Goal: Task Accomplishment & Management: Complete application form

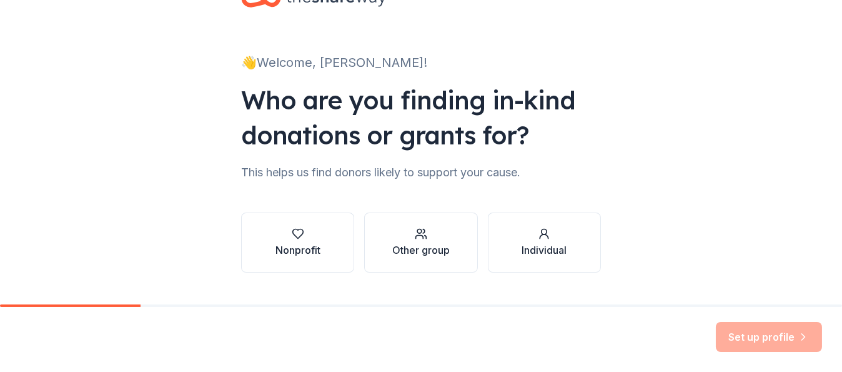
scroll to position [75, 0]
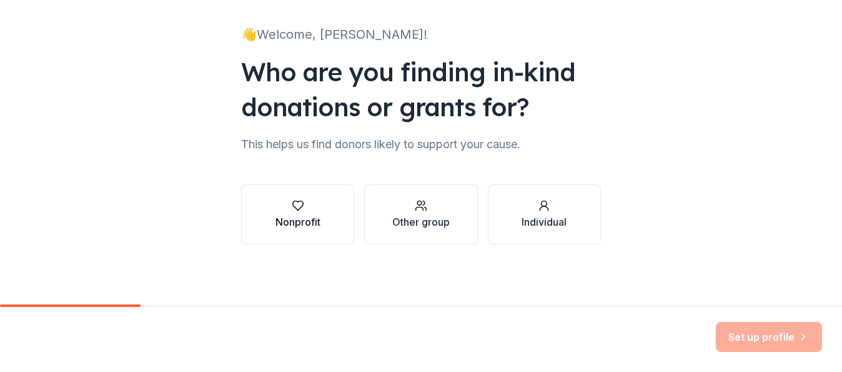
click at [301, 219] on div "Nonprofit" at bounding box center [298, 221] width 45 height 15
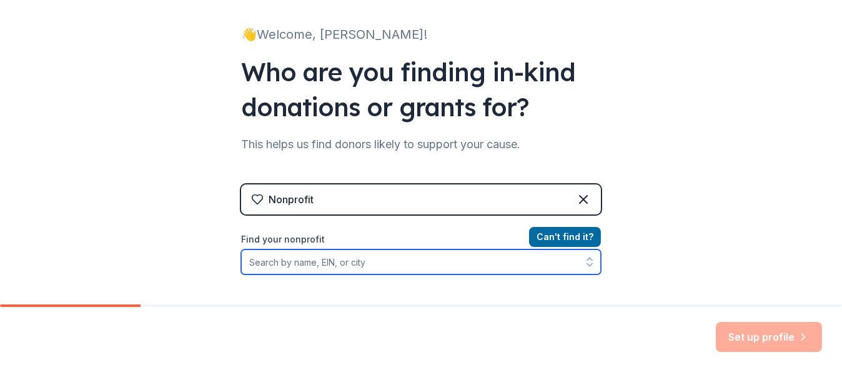
click at [332, 259] on input "Find your nonprofit" at bounding box center [421, 261] width 360 height 25
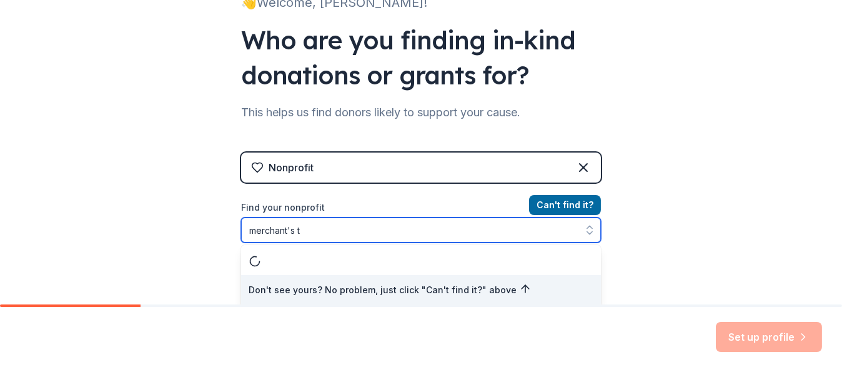
scroll to position [0, 0]
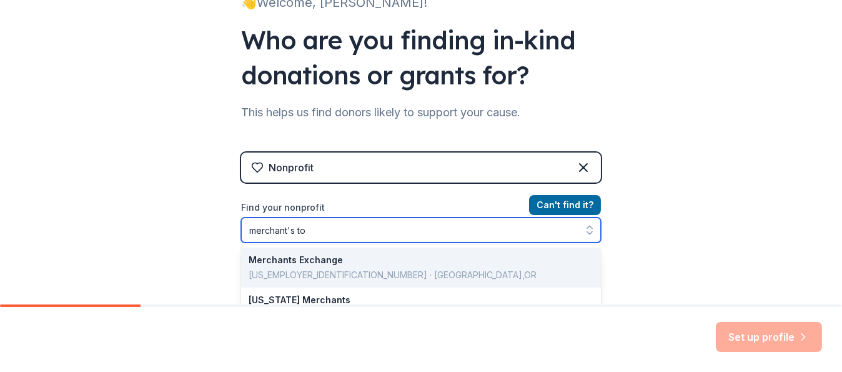
type input "merchant's toy"
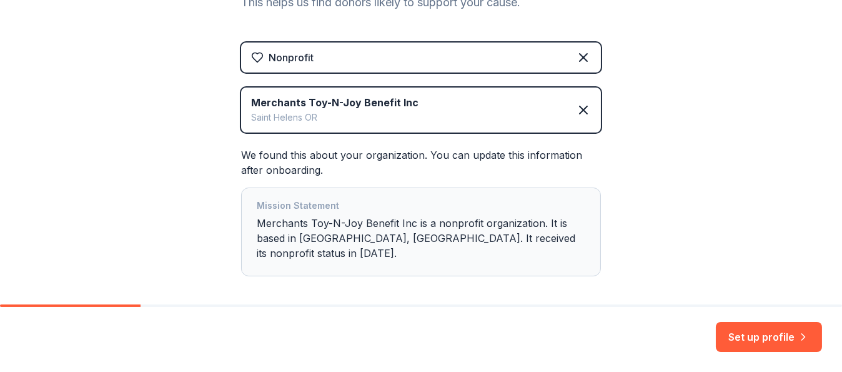
scroll to position [258, 0]
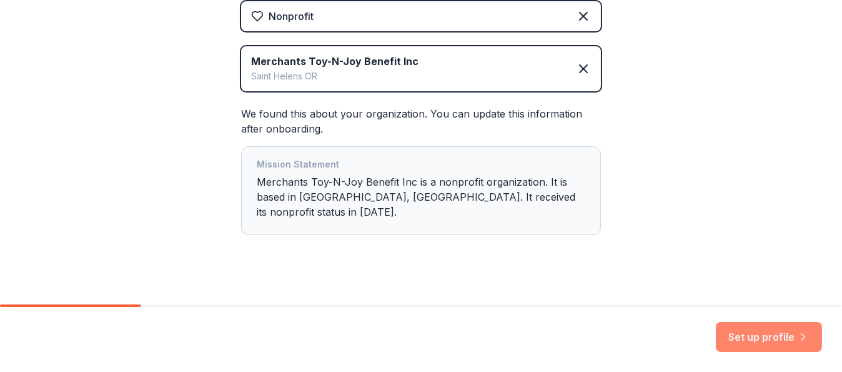
click at [763, 339] on button "Set up profile" at bounding box center [769, 337] width 106 height 30
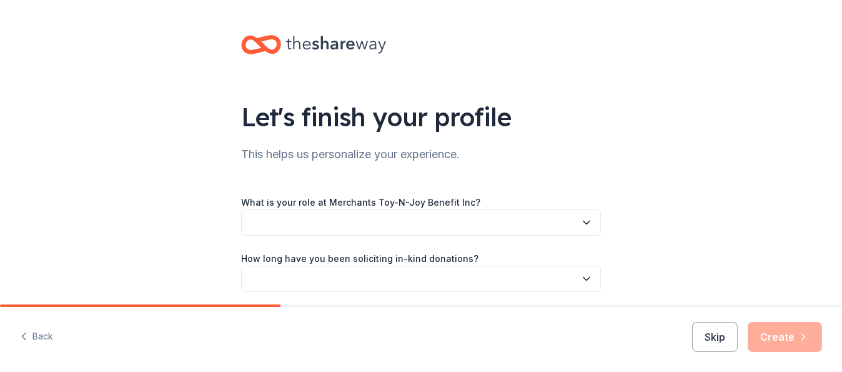
click at [584, 221] on icon "button" at bounding box center [587, 222] width 6 height 3
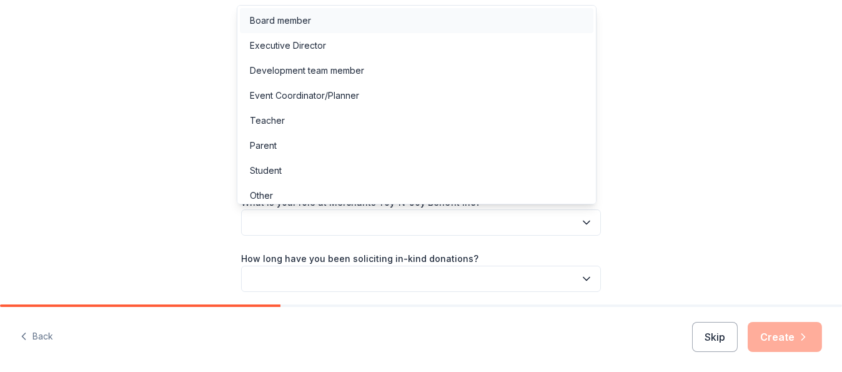
click at [286, 22] on div "Board member" at bounding box center [280, 20] width 61 height 15
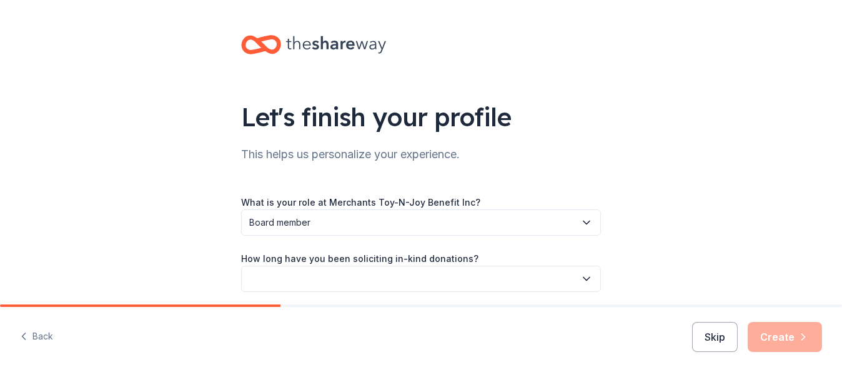
click at [584, 277] on icon "button" at bounding box center [587, 278] width 6 height 3
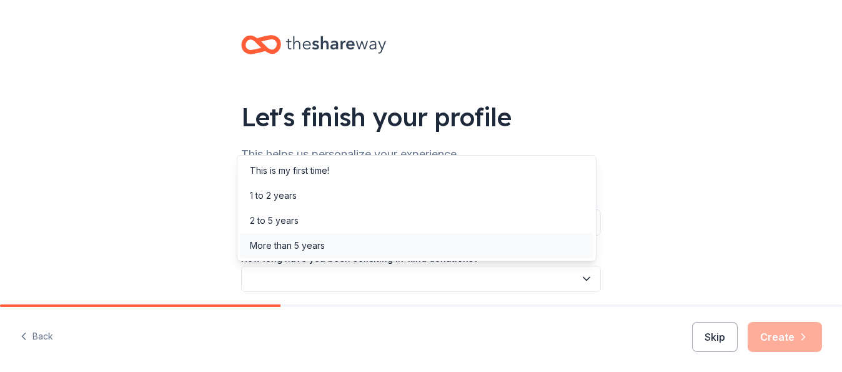
click at [316, 246] on div "More than 5 years" at bounding box center [287, 245] width 75 height 15
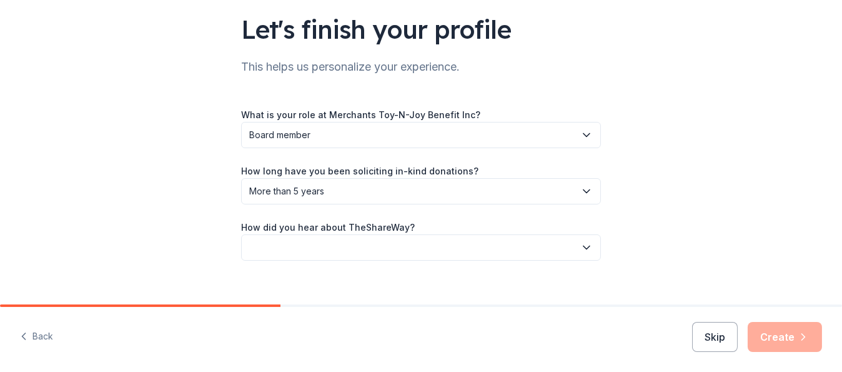
scroll to position [103, 0]
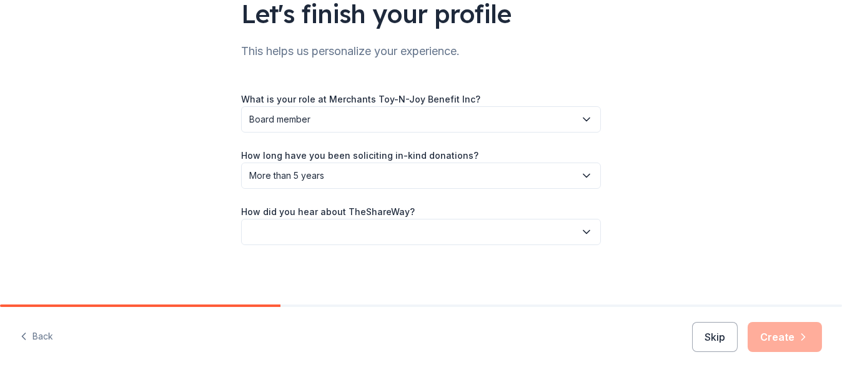
click at [584, 231] on icon "button" at bounding box center [587, 232] width 6 height 3
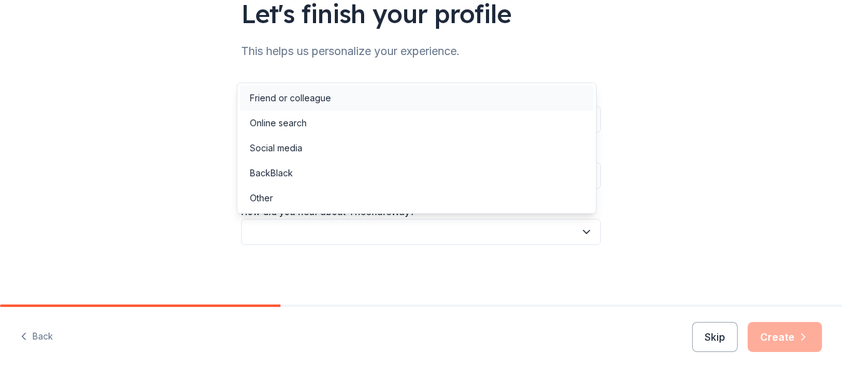
click at [297, 101] on div "Friend or colleague" at bounding box center [290, 98] width 81 height 15
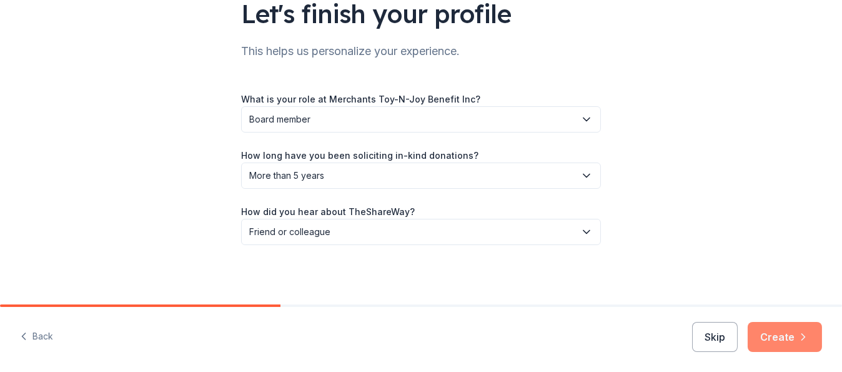
click at [779, 338] on button "Create" at bounding box center [785, 337] width 74 height 30
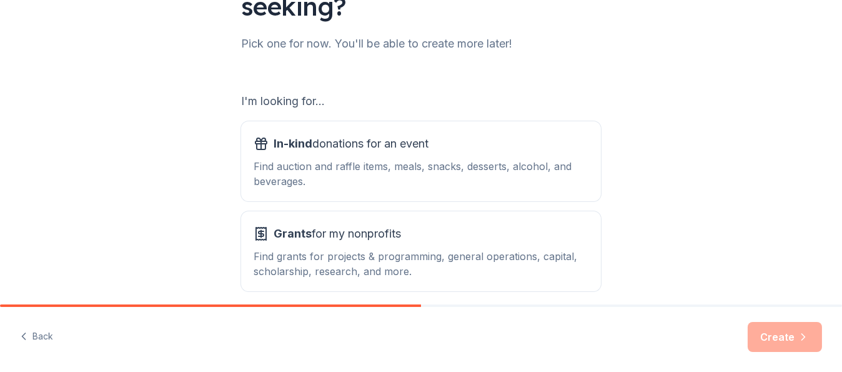
scroll to position [138, 0]
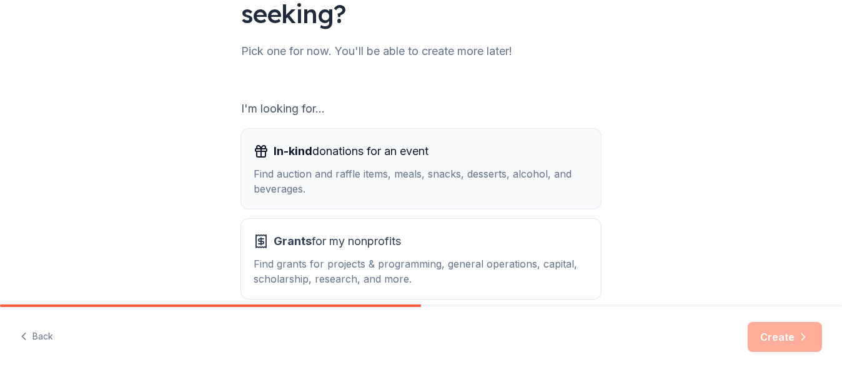
click at [294, 149] on span "In-kind" at bounding box center [293, 150] width 39 height 13
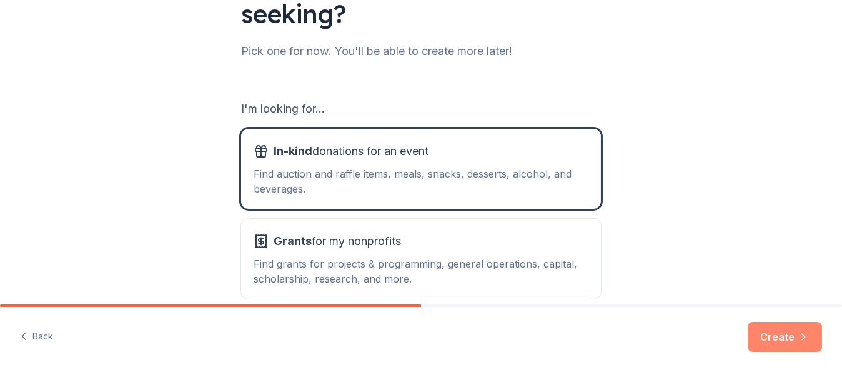
click at [775, 334] on button "Create" at bounding box center [785, 337] width 74 height 30
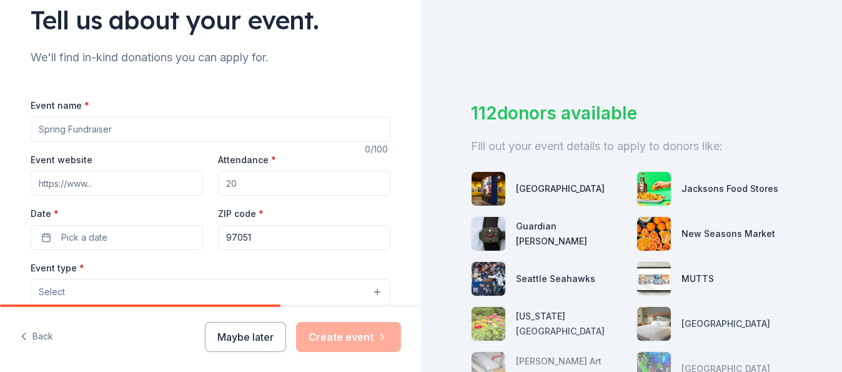
scroll to position [98, 0]
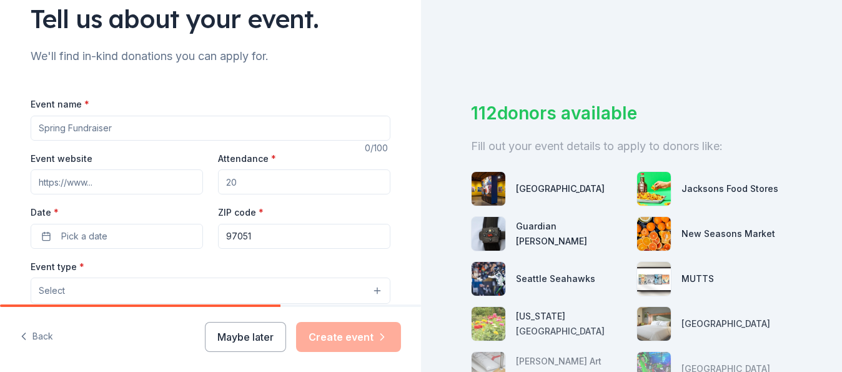
click at [96, 129] on input "Event name *" at bounding box center [211, 128] width 360 height 25
type input "Merchants' Toy N Joy Auction"
click at [89, 185] on input "Event website" at bounding box center [117, 181] width 172 height 25
click at [229, 184] on input "Attendance *" at bounding box center [304, 181] width 172 height 25
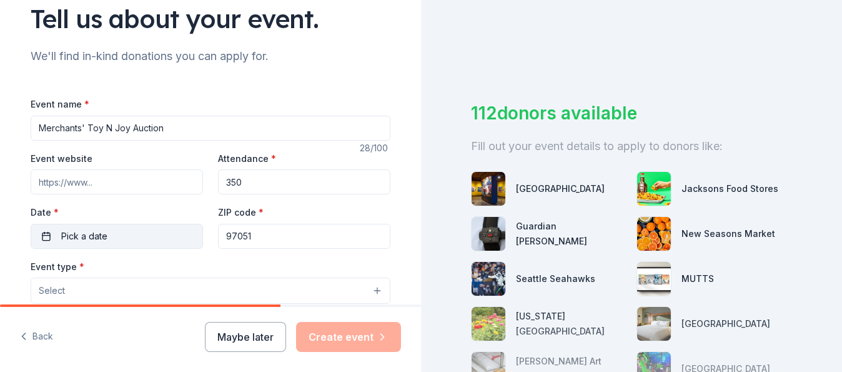
type input "350"
click at [101, 234] on span "Pick a date" at bounding box center [84, 236] width 46 height 15
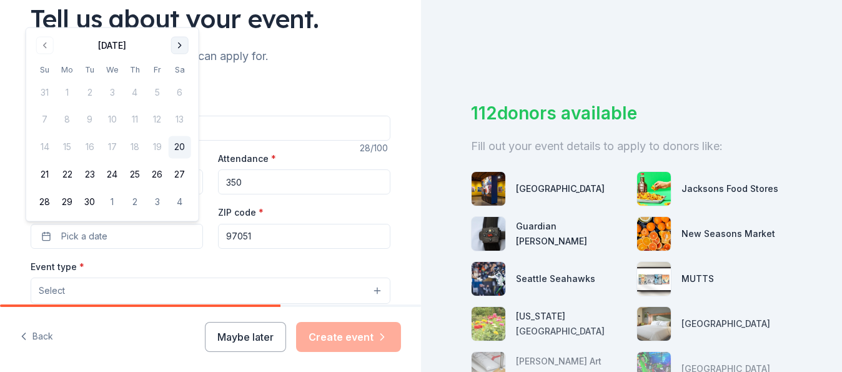
click at [179, 44] on button "Go to next month" at bounding box center [179, 45] width 17 height 17
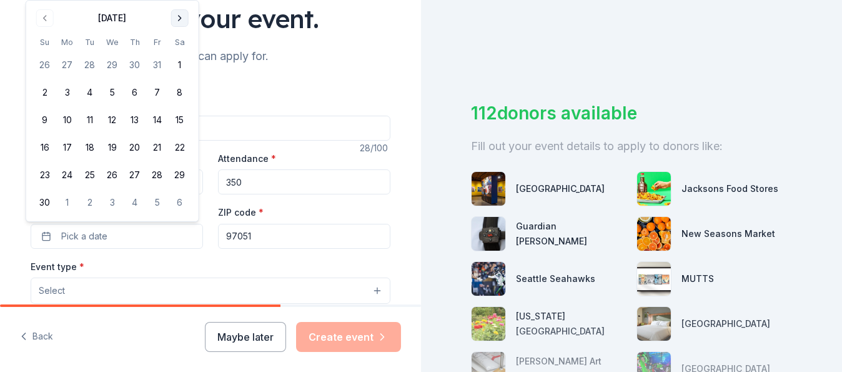
click at [181, 19] on button "Go to next month" at bounding box center [179, 17] width 17 height 17
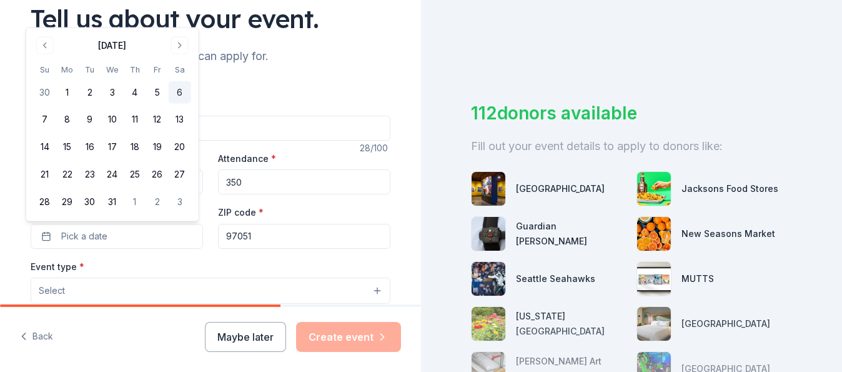
click at [179, 92] on button "6" at bounding box center [180, 92] width 22 height 22
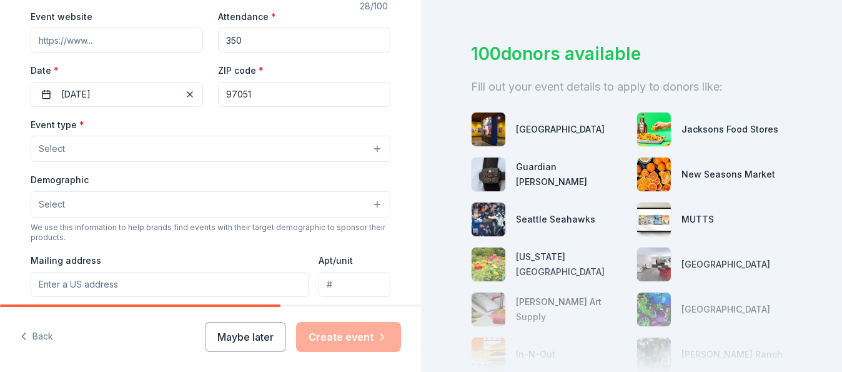
scroll to position [241, 0]
click at [372, 149] on button "Select" at bounding box center [211, 147] width 360 height 26
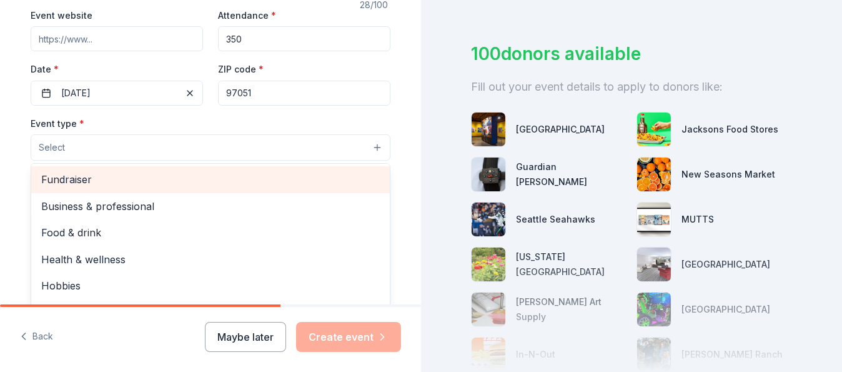
click at [69, 179] on span "Fundraiser" at bounding box center [210, 179] width 339 height 16
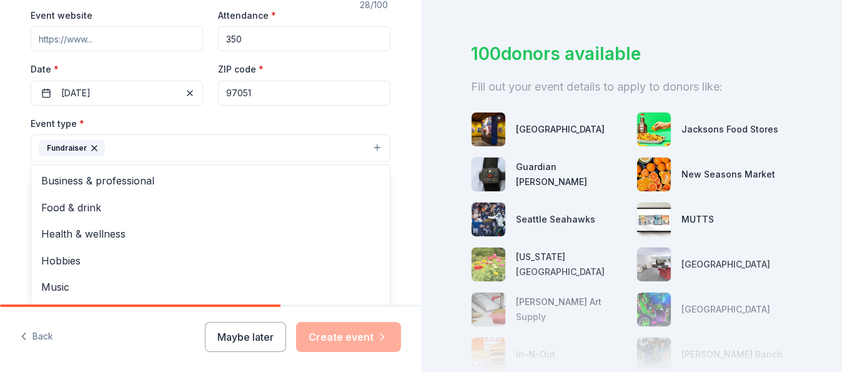
scroll to position [14, 0]
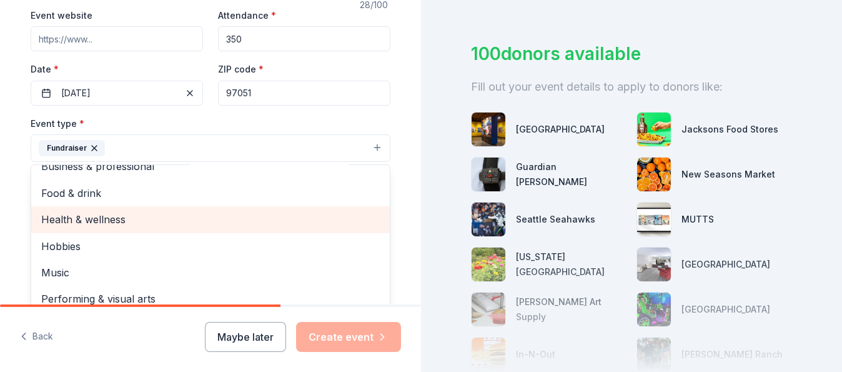
click at [94, 218] on span "Health & wellness" at bounding box center [210, 219] width 339 height 16
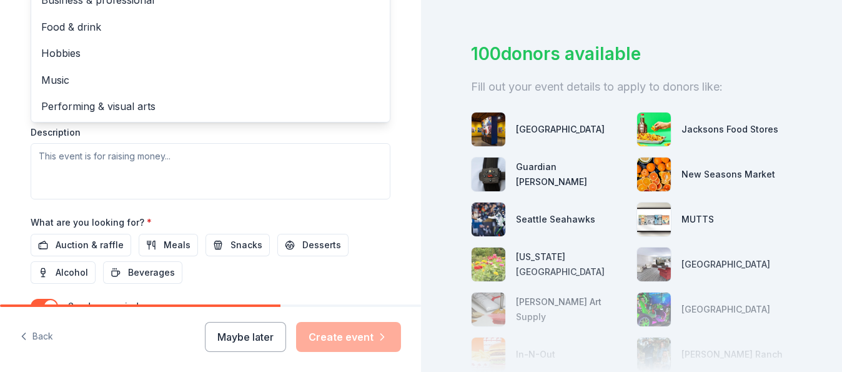
scroll to position [425, 0]
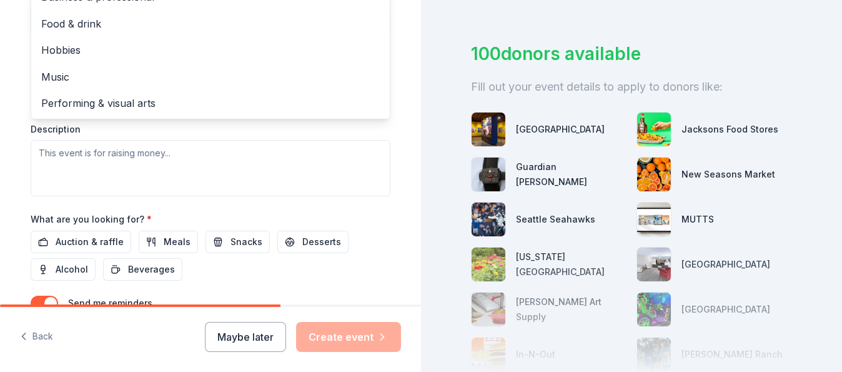
click at [95, 149] on div "Event type * Fundraiser Health & wellness Business & professional Food & drink …" at bounding box center [211, 64] width 360 height 264
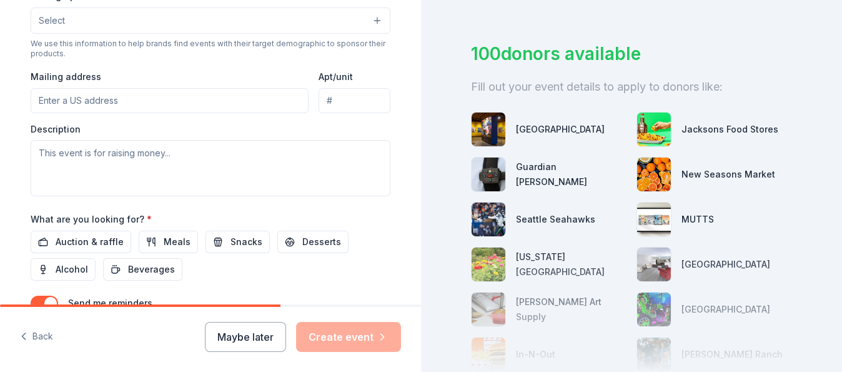
scroll to position [238, 0]
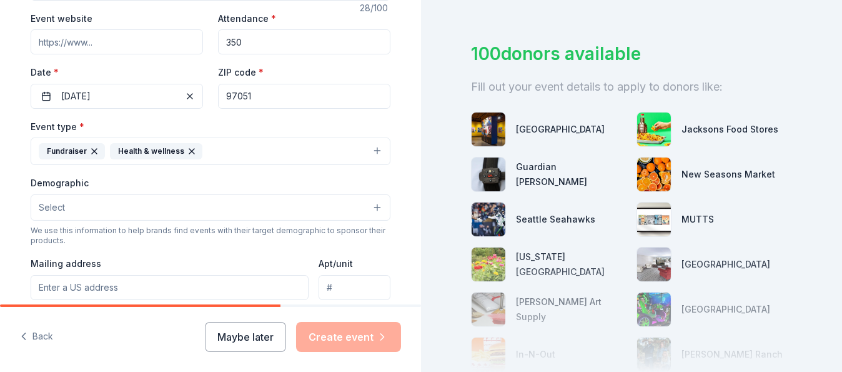
click at [49, 209] on span "Select" at bounding box center [52, 207] width 26 height 15
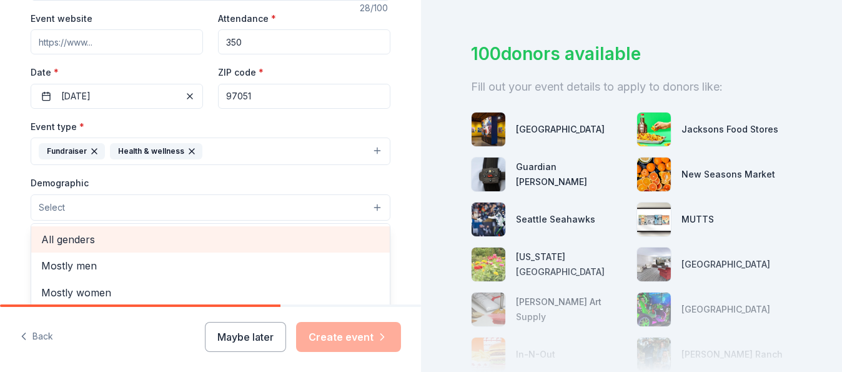
click at [56, 239] on span "All genders" at bounding box center [210, 239] width 339 height 16
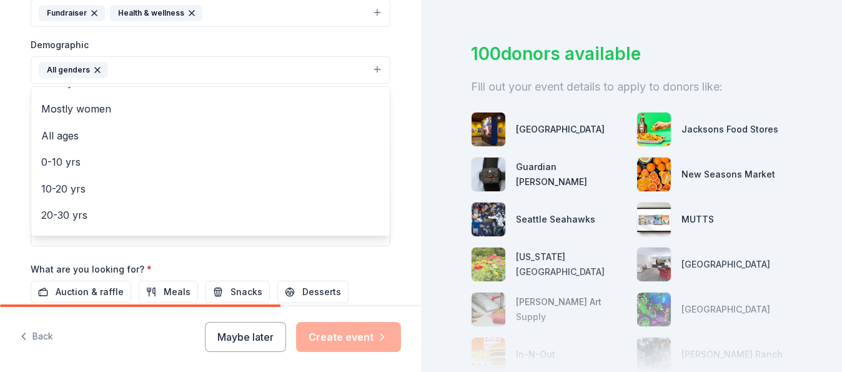
scroll to position [0, 0]
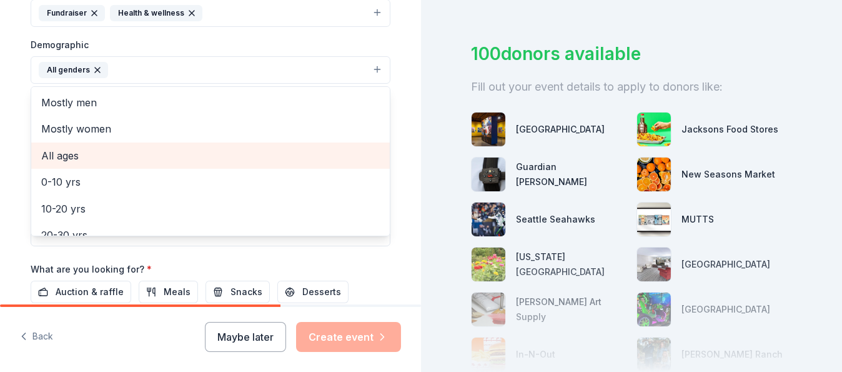
click at [53, 158] on span "All ages" at bounding box center [210, 155] width 339 height 16
click at [60, 157] on span "0-10 yrs" at bounding box center [210, 155] width 339 height 16
click at [63, 156] on span "10-20 yrs" at bounding box center [210, 155] width 339 height 16
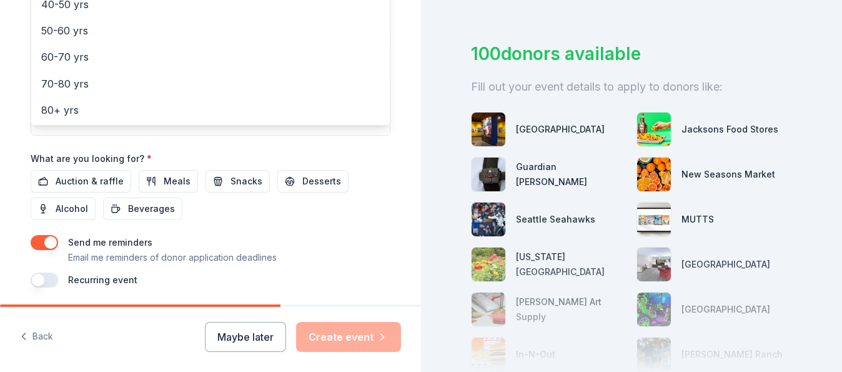
scroll to position [490, 0]
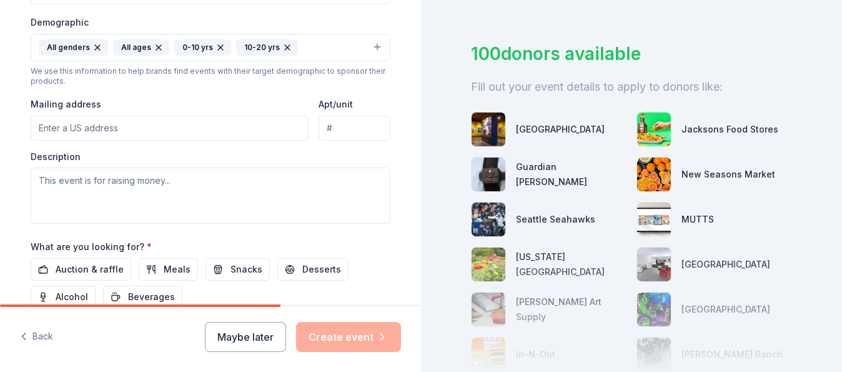
scroll to position [400, 0]
click at [74, 130] on input "Mailing address" at bounding box center [170, 126] width 278 height 25
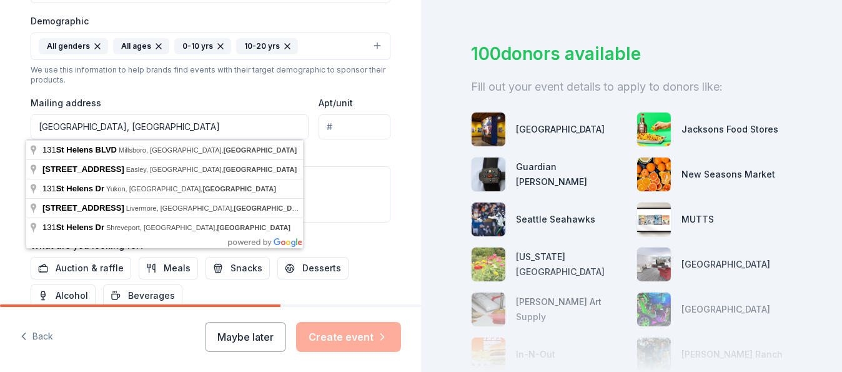
click at [95, 129] on input "PO Box 131, St. Helens, OR" at bounding box center [170, 126] width 278 height 25
click at [167, 127] on input "PO Box 131, St Helens, OR" at bounding box center [170, 126] width 278 height 25
click at [95, 126] on input "PO Box 131, St Helens, OR" at bounding box center [170, 126] width 278 height 25
click at [179, 122] on input "PO Box 131, Saint Helens, OR" at bounding box center [170, 126] width 278 height 25
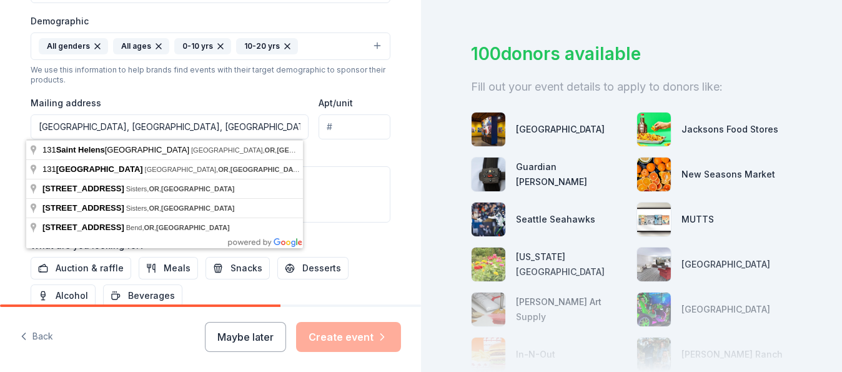
type input "PO Box 131, Saint Helens, OR, usa"
click at [331, 163] on div "Description" at bounding box center [211, 186] width 360 height 74
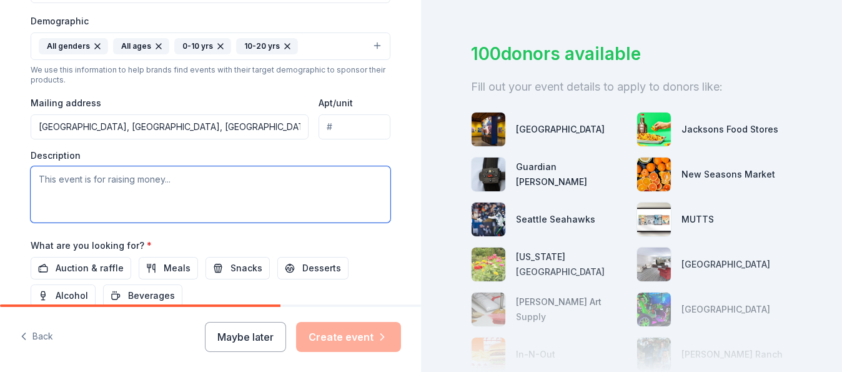
click at [74, 182] on textarea at bounding box center [211, 194] width 360 height 56
paste textarea "he funds raised by The Merchants’ Toy N Joy Auction benefit many organizations …"
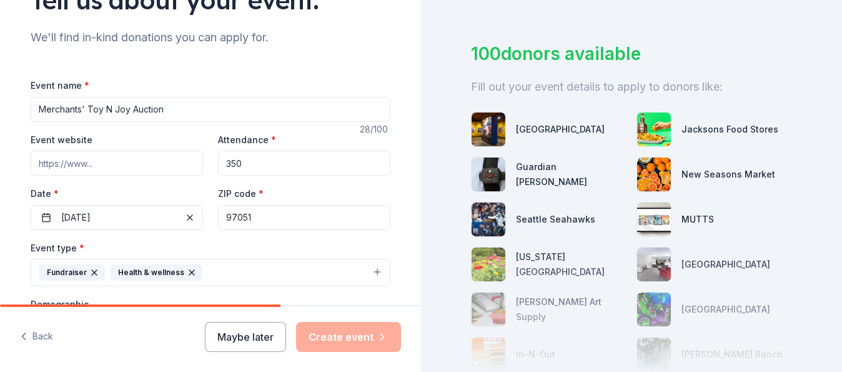
scroll to position [110, 0]
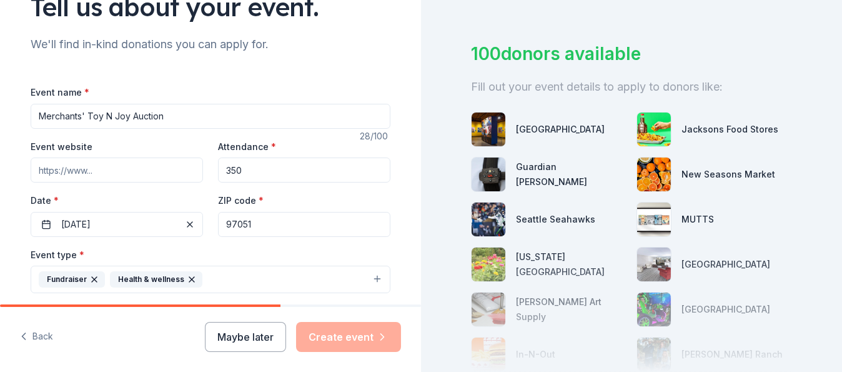
type textarea "he funds raised by The Merchants’ Toy N Joy Auction benefit many organizations …"
click at [34, 115] on input "Merchants' Toy N Joy Auction" at bounding box center [211, 116] width 360 height 25
click at [165, 117] on input "Merchants' Toy N Joy Auction" at bounding box center [211, 116] width 360 height 25
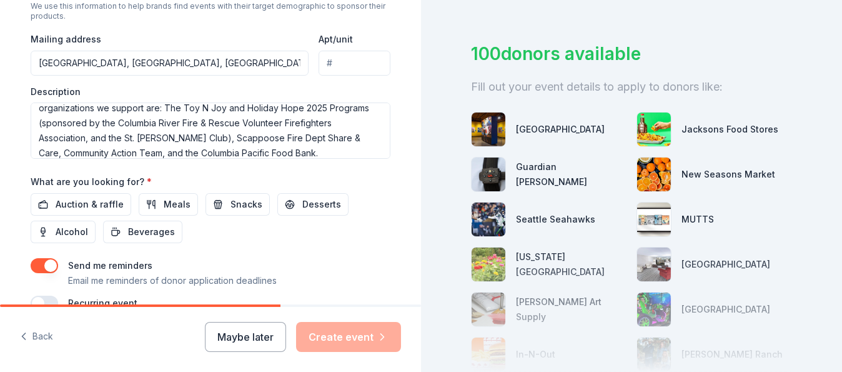
scroll to position [470, 0]
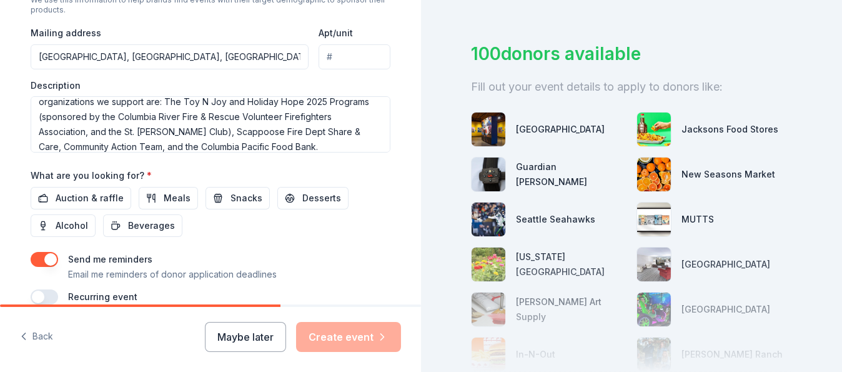
type input "Merchants' Toy N Joy Auction 2025"
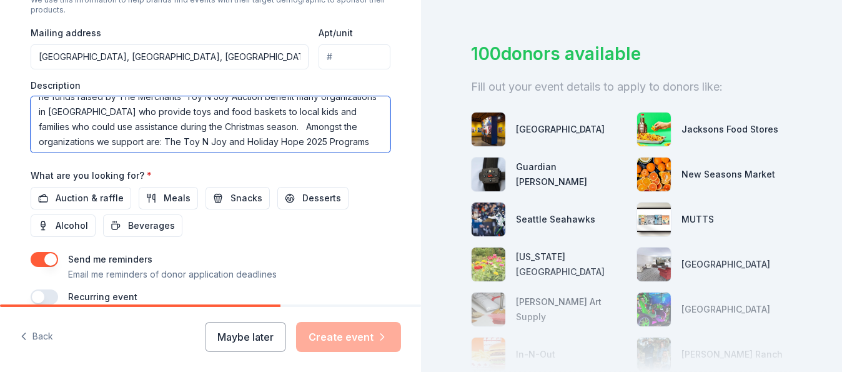
scroll to position [0, 0]
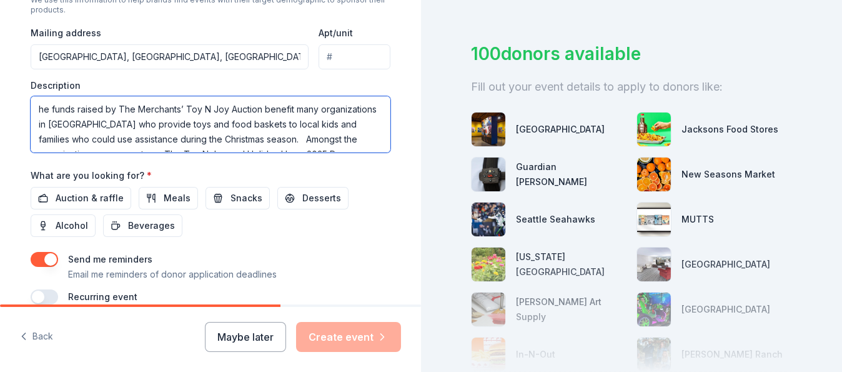
click at [34, 108] on textarea "he funds raised by The Merchants’ Toy N Joy Auction benefit many organizations …" at bounding box center [211, 124] width 360 height 56
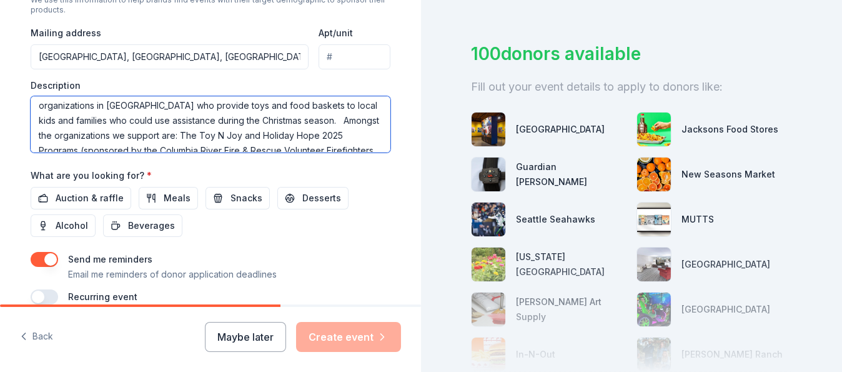
scroll to position [25, 0]
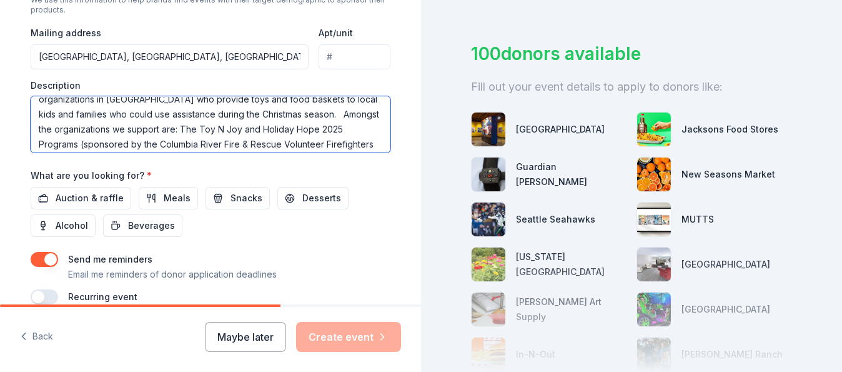
click at [341, 115] on textarea "The funds raised by The Merchants’ Toy N Joy Auction benefit many organizations…" at bounding box center [211, 124] width 360 height 56
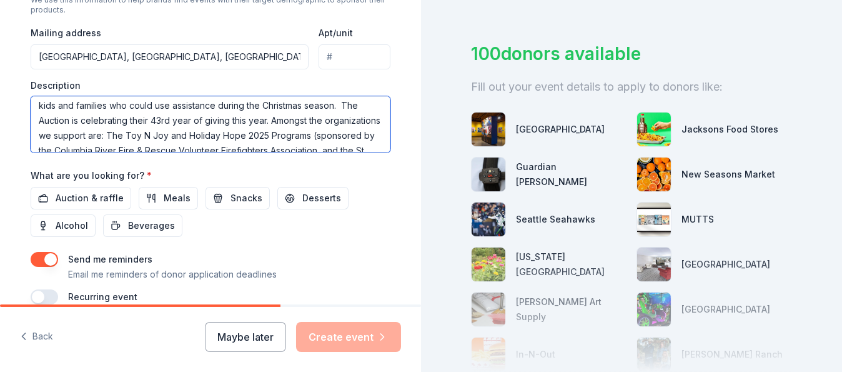
scroll to position [30, 0]
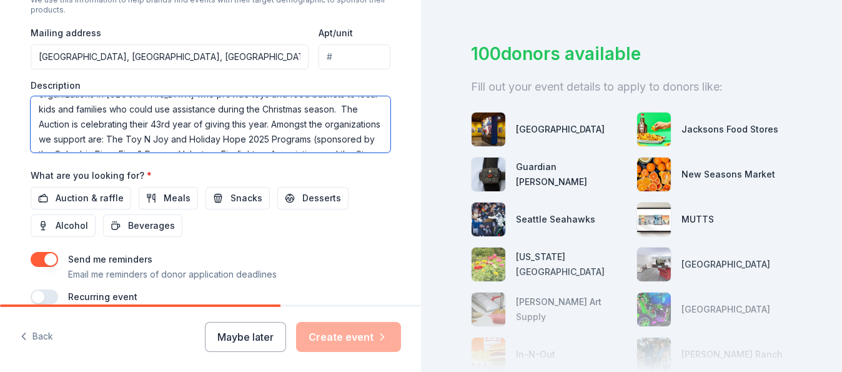
click at [144, 121] on textarea "The funds raised by The Merchants’ Toy N Joy Auction benefit many organizations…" at bounding box center [211, 124] width 360 height 56
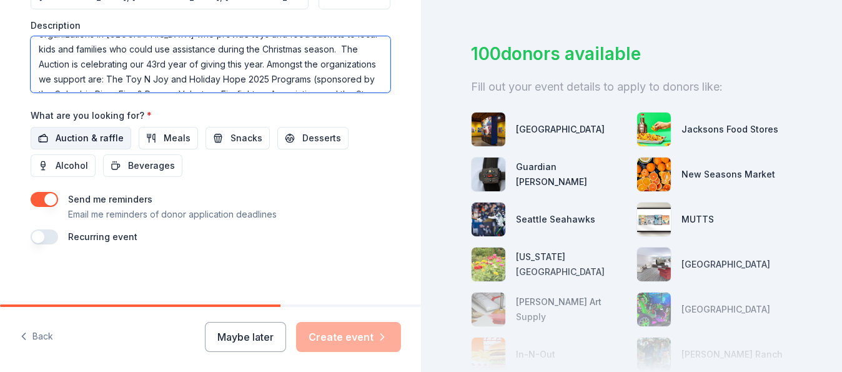
type textarea "The funds raised by The Merchants’ Toy N Joy Auction benefit many organizations…"
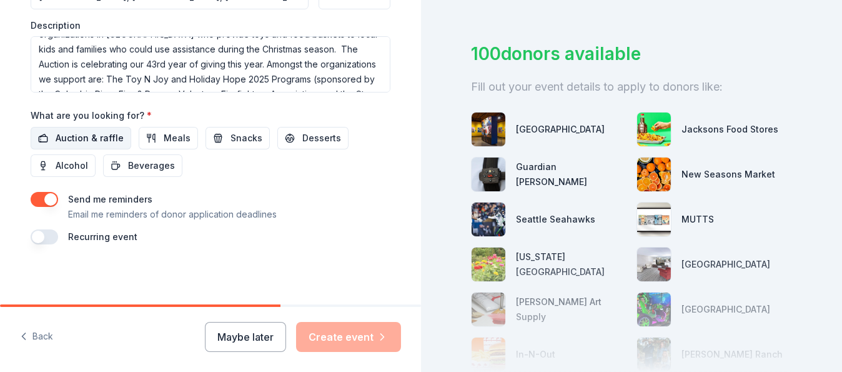
click at [67, 137] on span "Auction & raffle" at bounding box center [90, 138] width 68 height 15
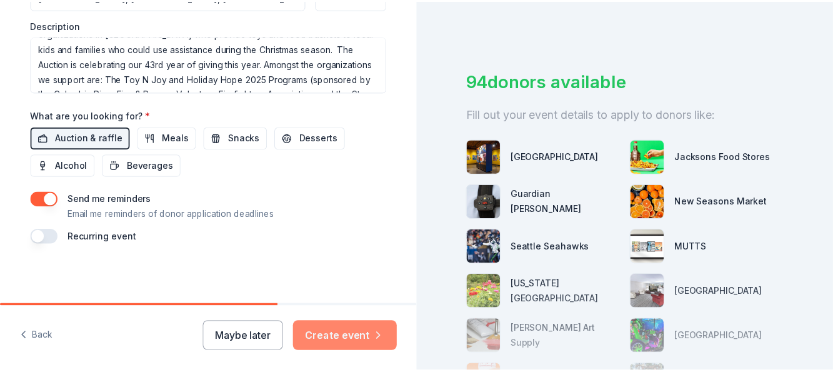
scroll to position [59, 0]
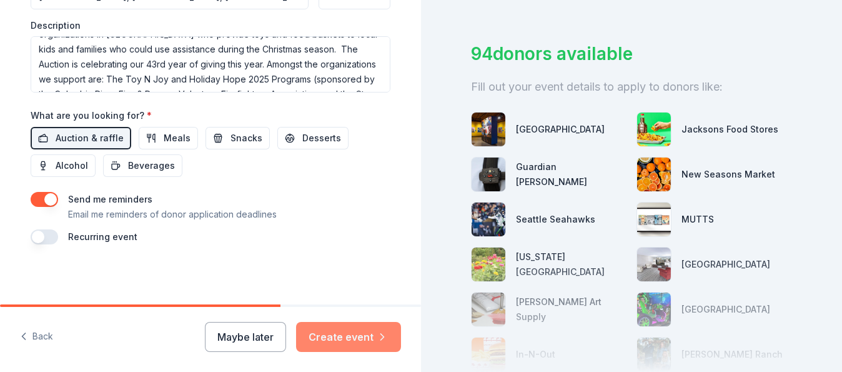
click at [348, 336] on button "Create event" at bounding box center [348, 337] width 105 height 30
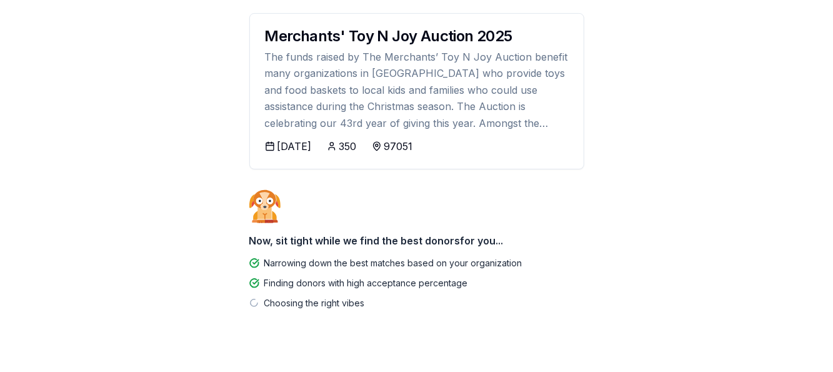
scroll to position [207, 0]
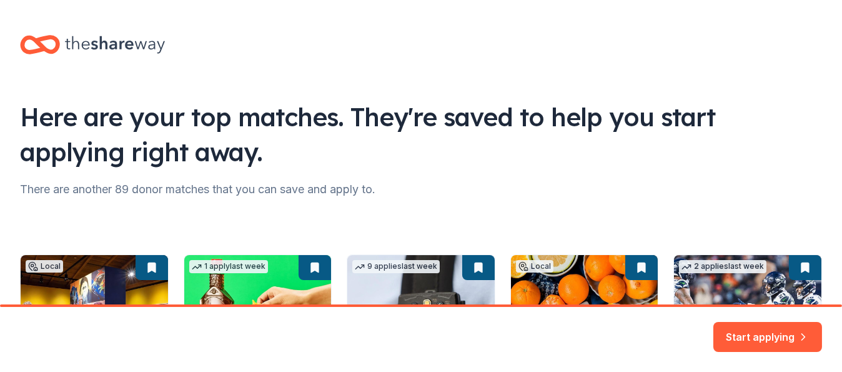
click at [122, 43] on icon at bounding box center [115, 45] width 100 height 26
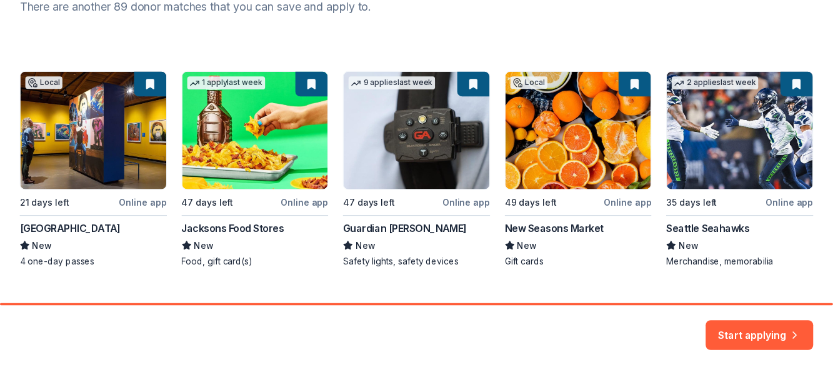
scroll to position [187, 0]
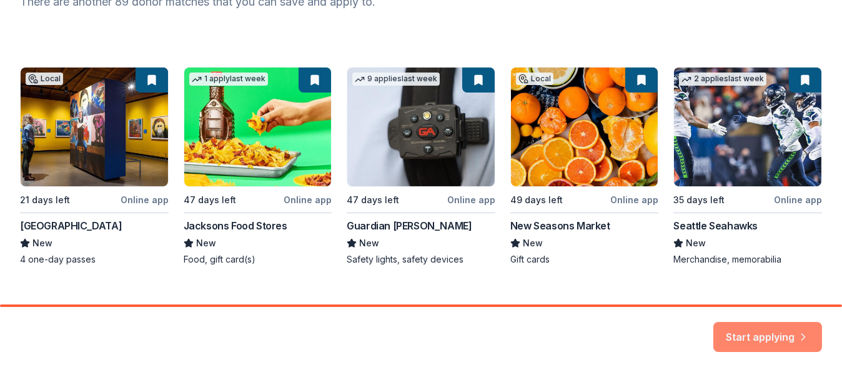
click at [752, 331] on button "Start applying" at bounding box center [768, 329] width 109 height 30
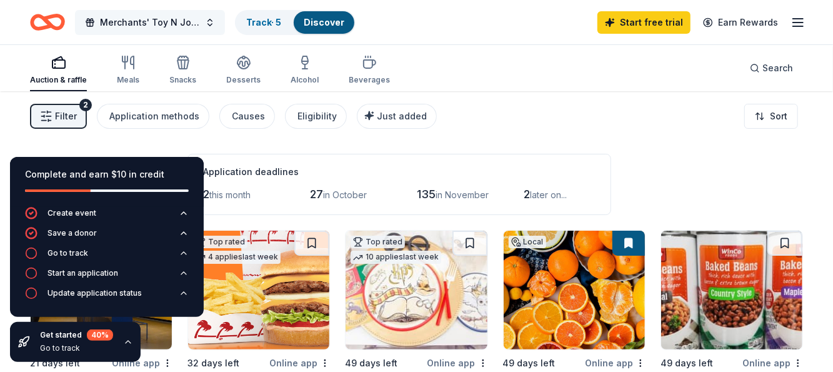
click at [178, 22] on span "Merchants' Toy N Joy Auction 2025" at bounding box center [150, 22] width 100 height 15
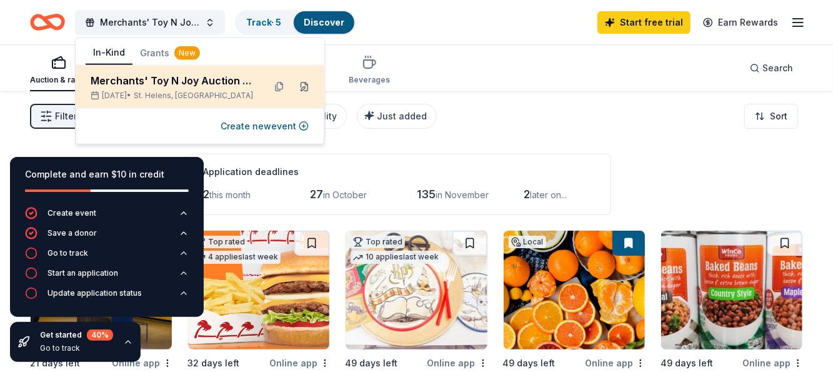
click at [306, 86] on button at bounding box center [304, 87] width 20 height 20
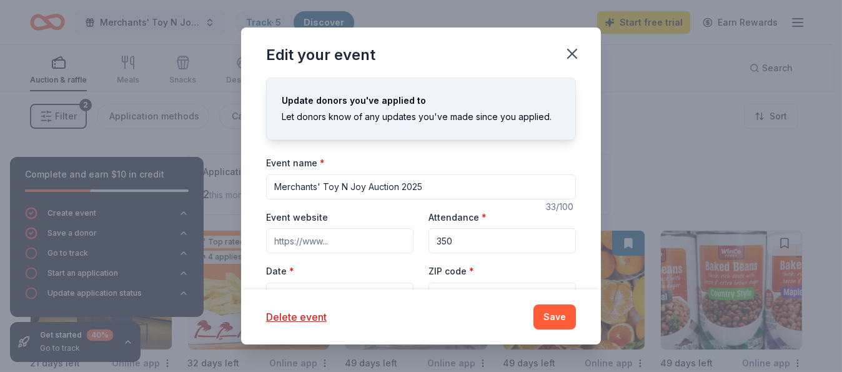
click at [308, 239] on input "Event website" at bounding box center [339, 240] width 147 height 25
paste input "https://merchantstoynjoy.com/"
type input "https://merchantstoynjoy.com/"
click at [550, 314] on button "Save" at bounding box center [555, 316] width 42 height 25
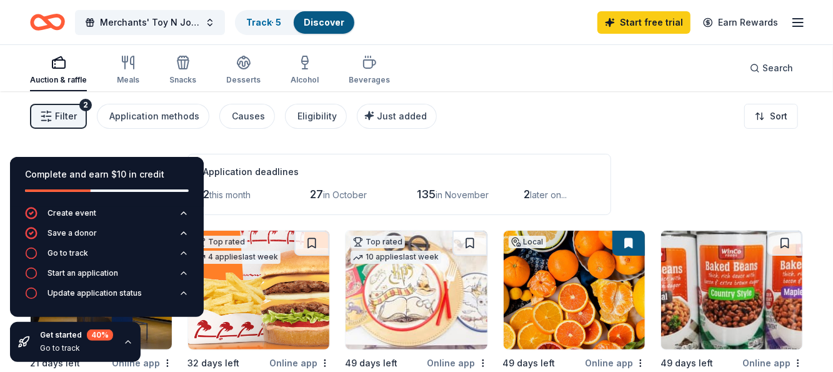
click at [630, 155] on div "166 results in St. Helens, OR Application deadlines 2 this month 27 in October …" at bounding box center [416, 184] width 773 height 61
click at [60, 271] on div "Start an application" at bounding box center [82, 273] width 71 height 10
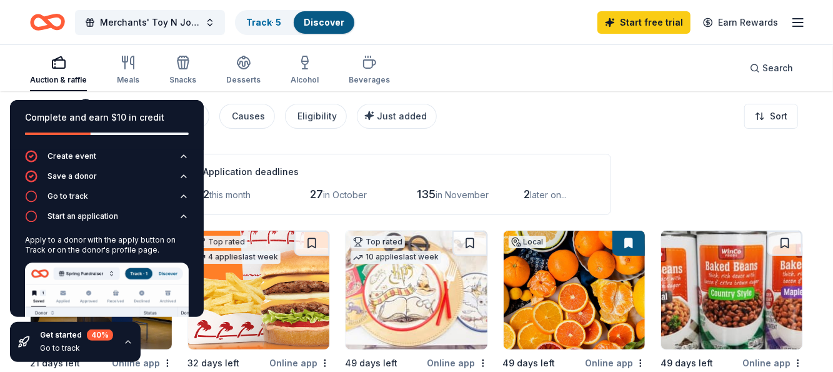
click at [548, 155] on div "Application deadlines 2 this month 27 in October 135 in November 2 later on..." at bounding box center [399, 184] width 424 height 61
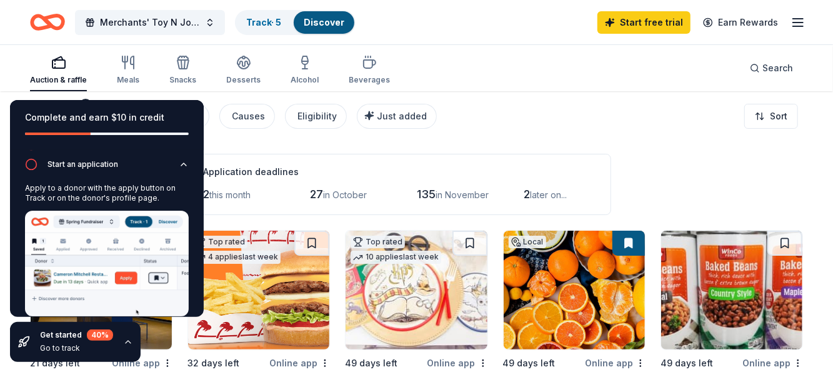
scroll to position [85, 0]
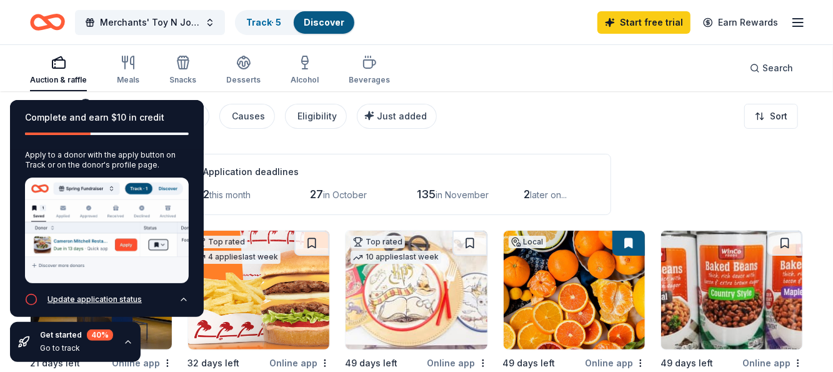
click at [179, 294] on icon "button" at bounding box center [184, 299] width 10 height 10
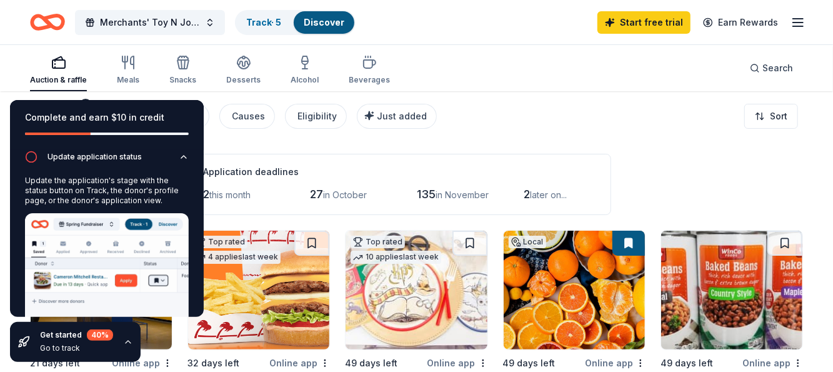
scroll to position [95, 0]
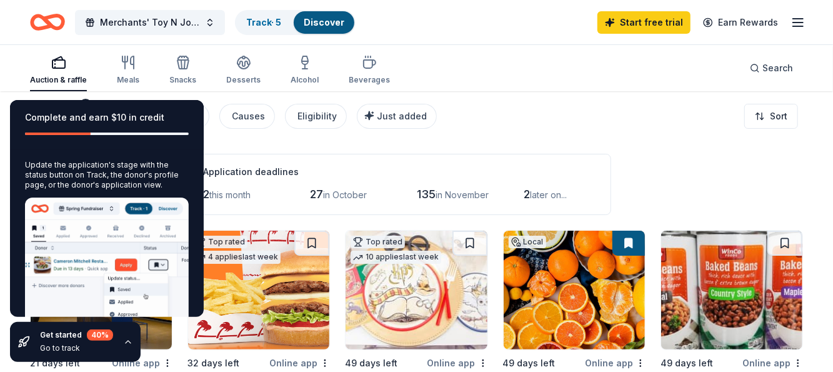
click at [84, 101] on div "Complete and earn $10 in credit" at bounding box center [107, 125] width 194 height 50
click at [55, 72] on div "Auction & raffle" at bounding box center [58, 70] width 57 height 30
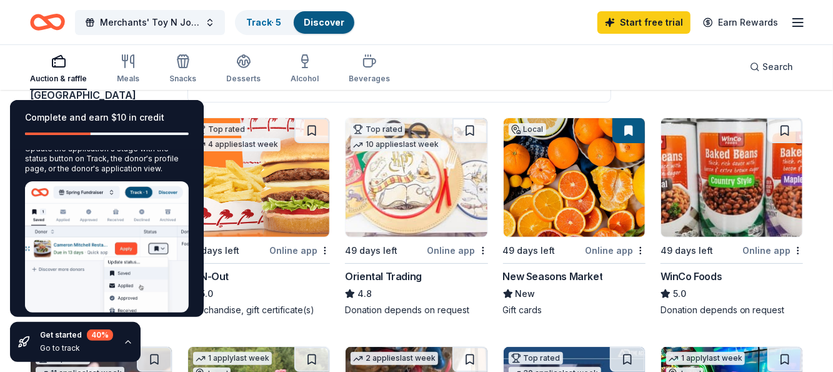
scroll to position [119, 0]
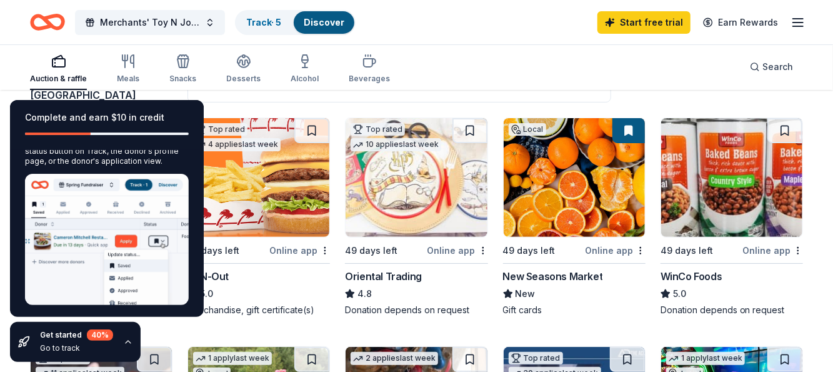
click at [25, 106] on div "Complete and earn $10 in credit" at bounding box center [107, 125] width 194 height 50
click at [96, 337] on div "40 %" at bounding box center [100, 334] width 26 height 11
click at [128, 339] on icon "button" at bounding box center [128, 342] width 10 height 10
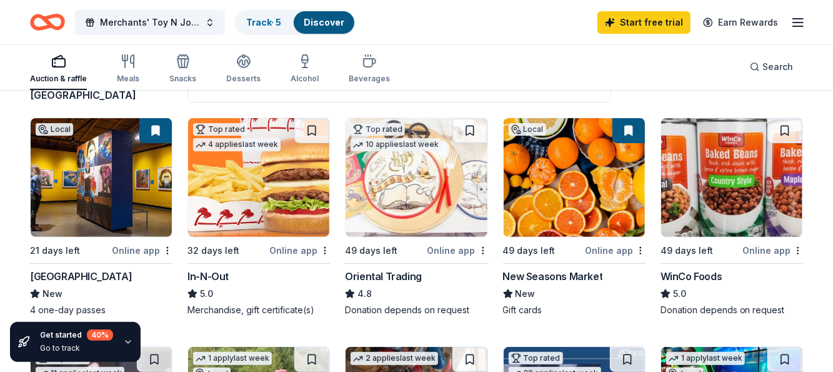
click at [534, 274] on div "New Seasons Market" at bounding box center [553, 276] width 100 height 15
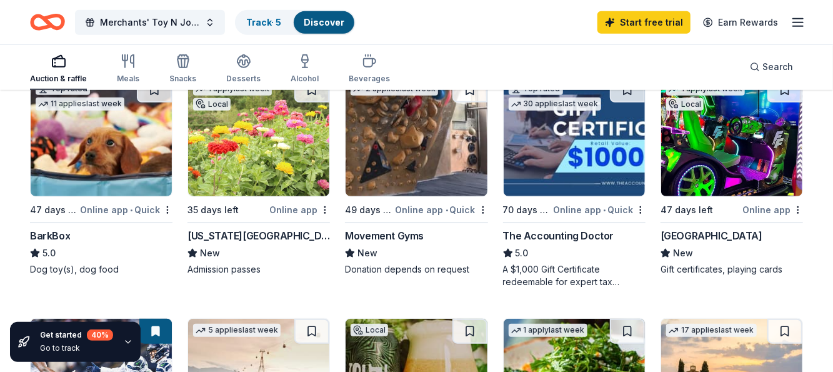
scroll to position [376, 0]
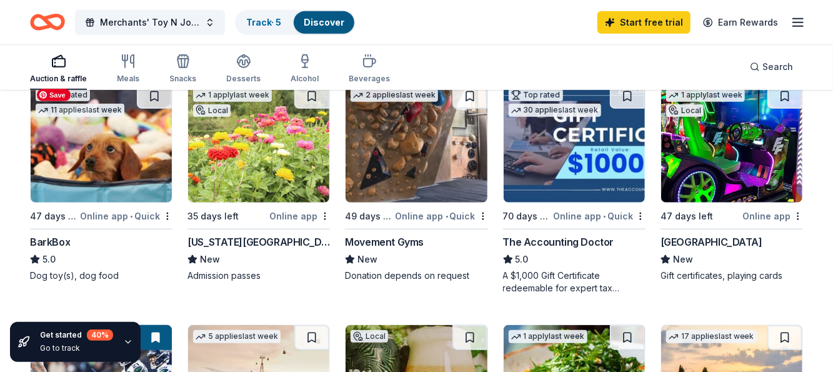
click at [74, 164] on img at bounding box center [101, 143] width 141 height 119
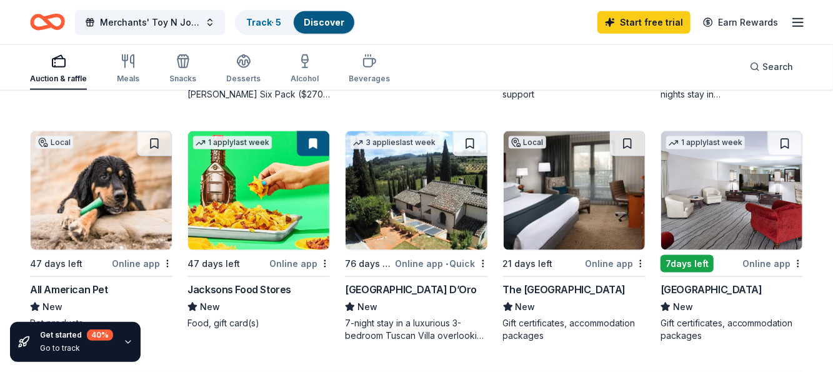
scroll to position [821, 0]
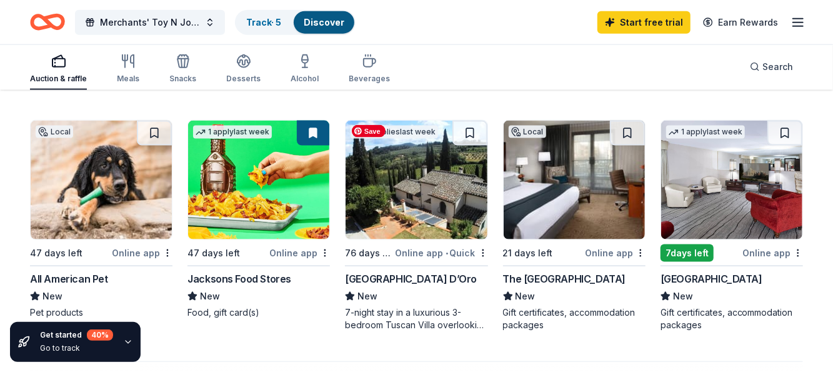
click at [411, 214] on img at bounding box center [416, 180] width 141 height 119
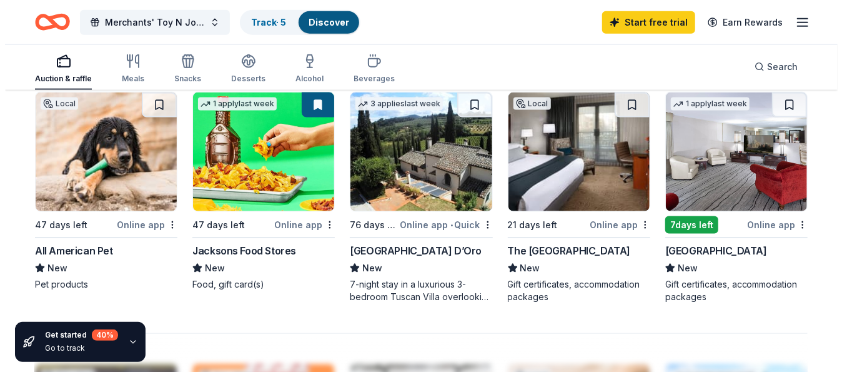
scroll to position [851, 0]
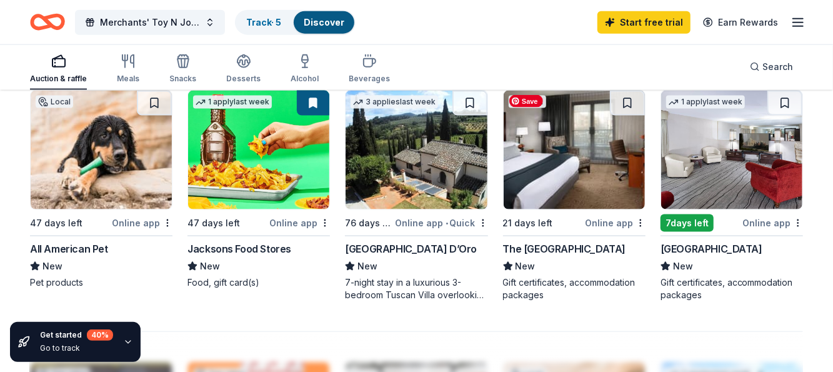
click at [545, 181] on img at bounding box center [574, 150] width 141 height 119
click at [209, 24] on button "Merchants' Toy N Joy Auction 2025" at bounding box center [150, 22] width 150 height 25
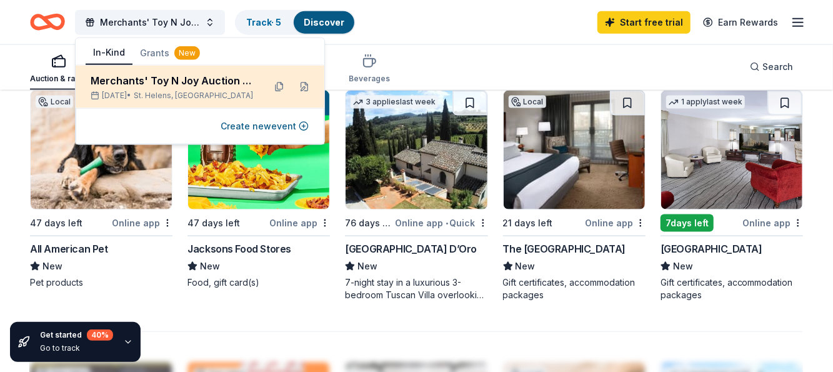
click at [177, 80] on div "Merchants' Toy N Joy Auction 2025" at bounding box center [173, 80] width 164 height 15
click at [304, 87] on button at bounding box center [304, 87] width 20 height 20
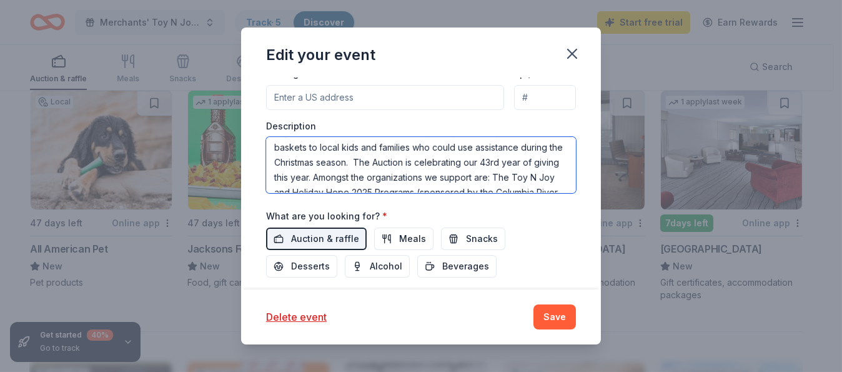
scroll to position [54, 0]
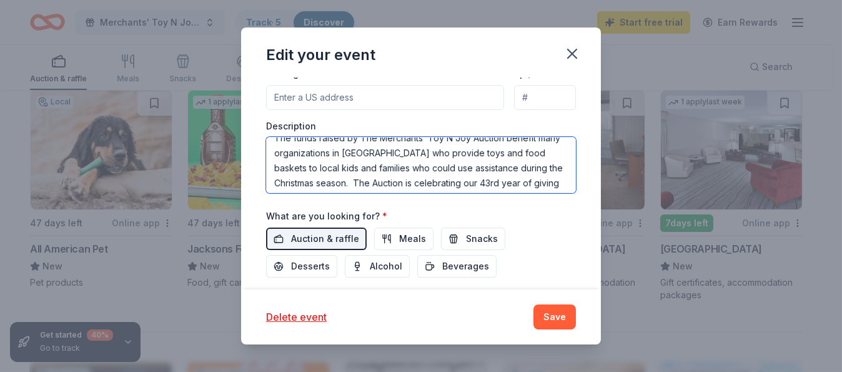
drag, startPoint x: 275, startPoint y: 147, endPoint x: 425, endPoint y: 150, distance: 150.6
click at [427, 146] on textarea "The funds raised by The Merchants’ Toy N Joy Auction benefit many organizations…" at bounding box center [421, 165] width 310 height 56
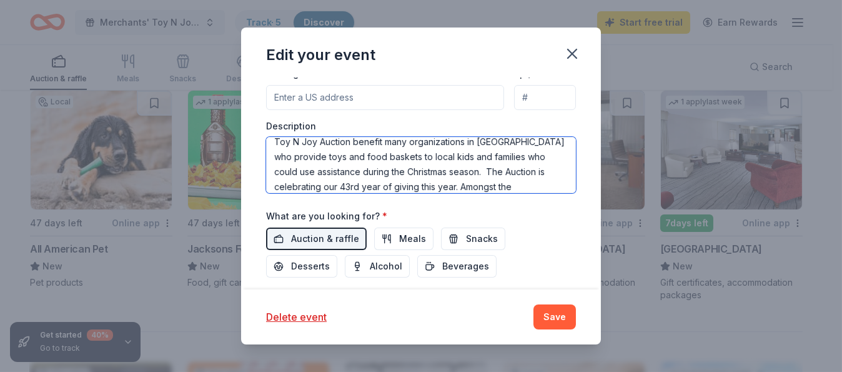
scroll to position [0, 0]
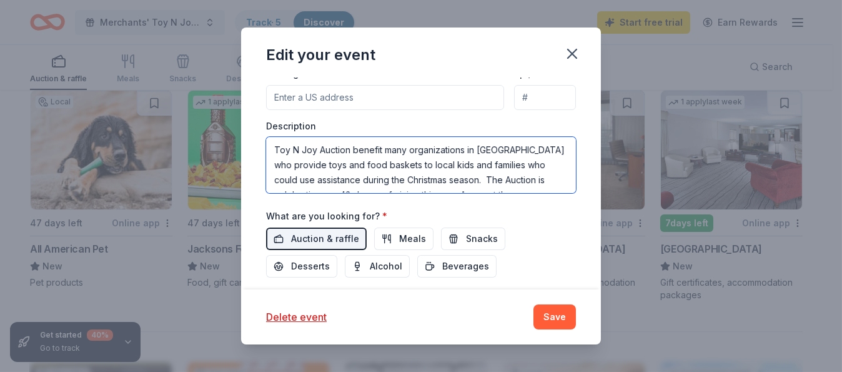
drag, startPoint x: 275, startPoint y: 149, endPoint x: 484, endPoint y: 179, distance: 210.7
click at [484, 179] on textarea "Toy N Joy Auction benefit many organizations in Columbia County who provide toy…" at bounding box center [421, 165] width 310 height 56
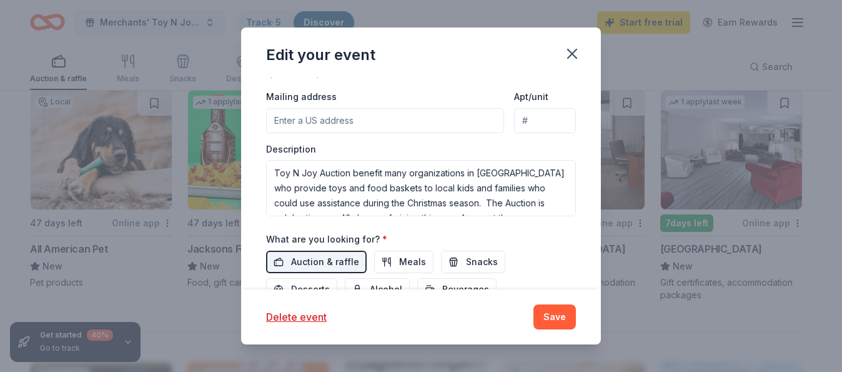
scroll to position [375, 0]
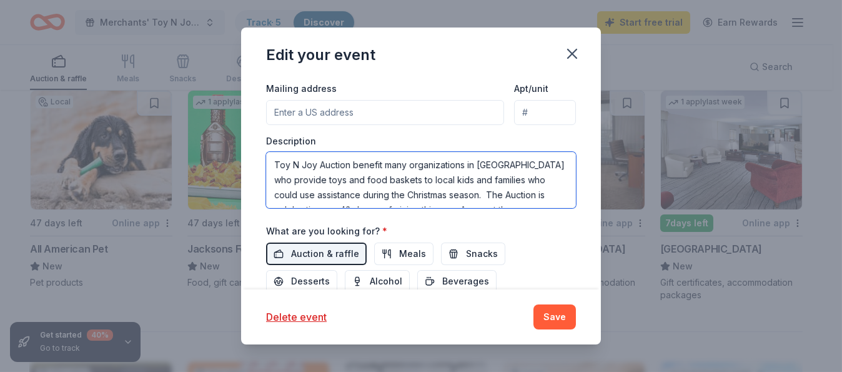
click at [276, 164] on textarea "Toy N Joy Auction benefit many organizations in Columbia County who provide toy…" at bounding box center [421, 180] width 310 height 56
drag, startPoint x: 276, startPoint y: 164, endPoint x: 487, endPoint y: 193, distance: 213.1
click at [487, 193] on textarea "Toy N Joy Auction benefit many organizations in Columbia County who provide toy…" at bounding box center [421, 180] width 310 height 56
click at [517, 165] on textarea "The Auction is celebrating our 43rd year of giving this year. Amongst the organ…" at bounding box center [421, 180] width 310 height 56
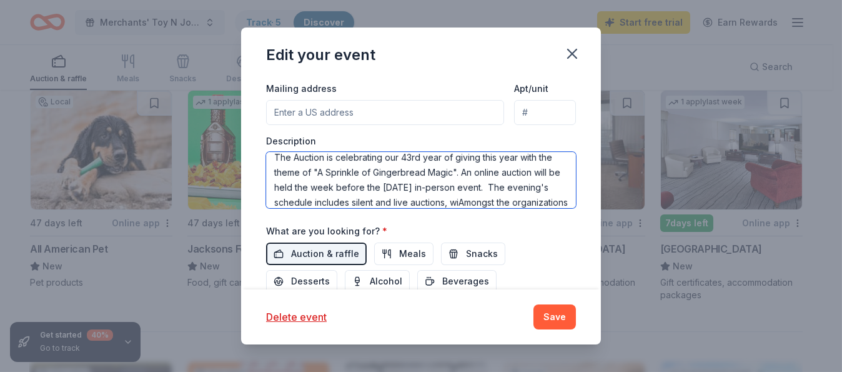
scroll to position [22, 0]
click at [510, 189] on textarea "The Auction is celebrating our 43rd year of giving this year with the theme of …" at bounding box center [421, 180] width 310 height 56
click at [299, 202] on textarea "The Auction is celebrating our 43rd year of giving this year with the theme of …" at bounding box center [421, 180] width 310 height 56
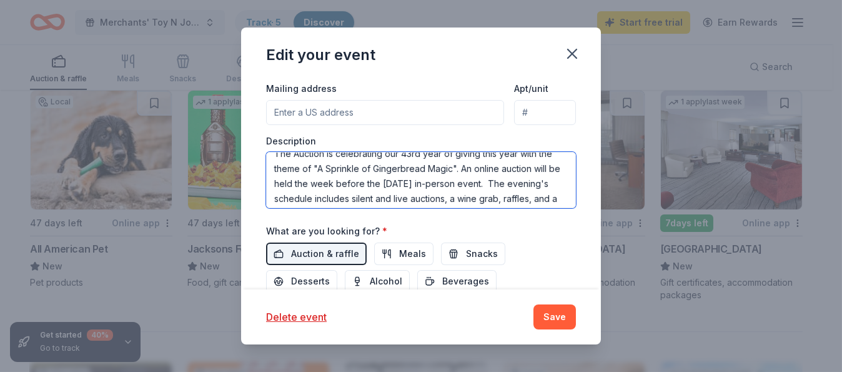
scroll to position [0, 0]
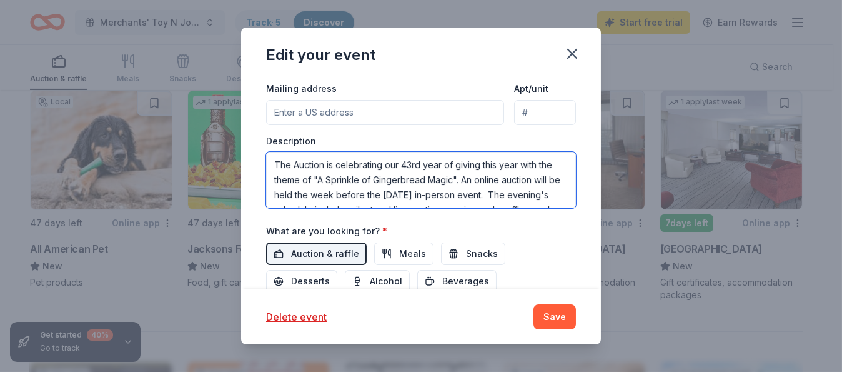
click at [295, 165] on textarea "The Auction is celebrating our 43rd year of giving this year with the theme of …" at bounding box center [421, 180] width 310 height 56
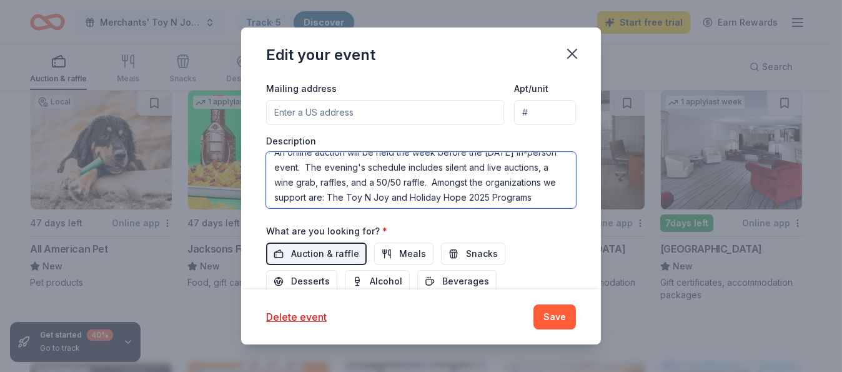
scroll to position [38, 0]
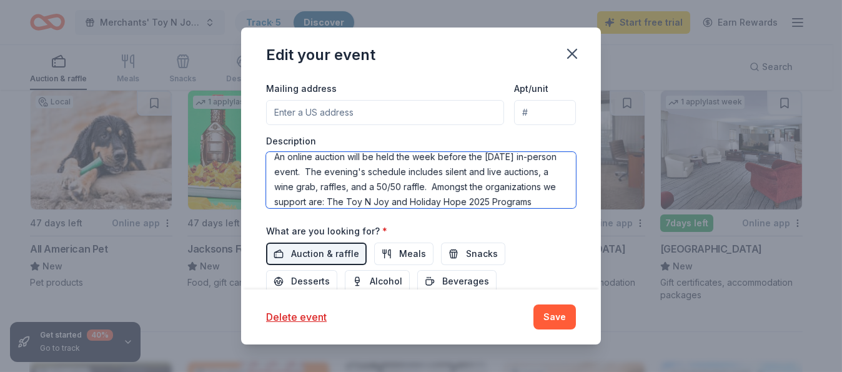
click at [275, 186] on textarea "The Merchants' Toy N Joy Auction is celebrating our 43rd year of giving this ye…" at bounding box center [421, 180] width 310 height 56
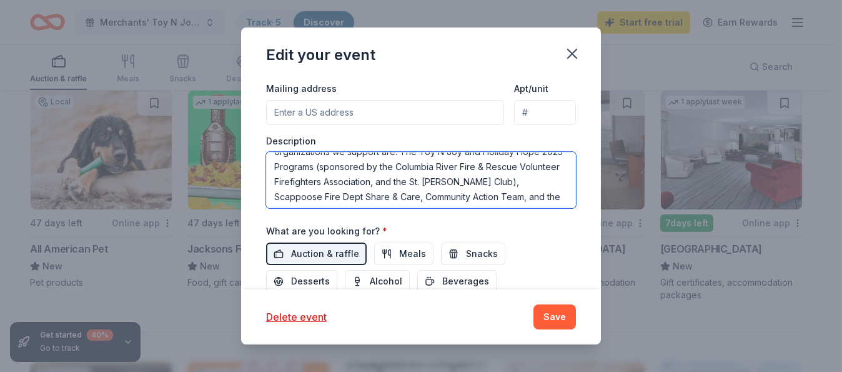
scroll to position [79, 0]
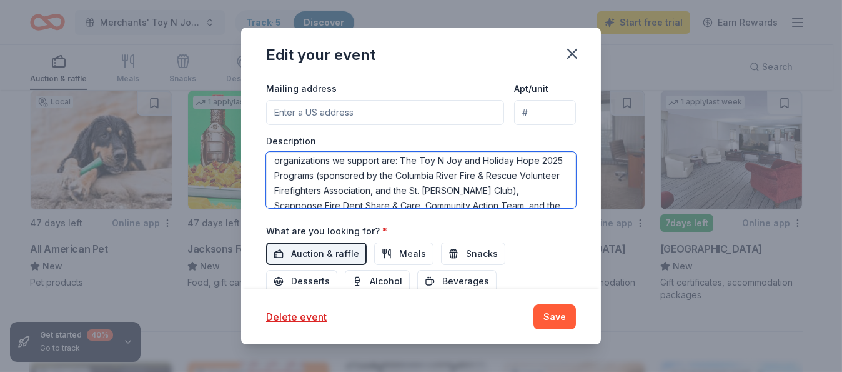
click at [331, 161] on textarea "The Merchants' Toy N Joy Auction is celebrating our 43rd year of giving this ye…" at bounding box center [421, 180] width 310 height 56
click at [484, 177] on textarea "The Merchants' Toy N Joy Auction is celebrating our 43rd year of giving this ye…" at bounding box center [421, 180] width 310 height 56
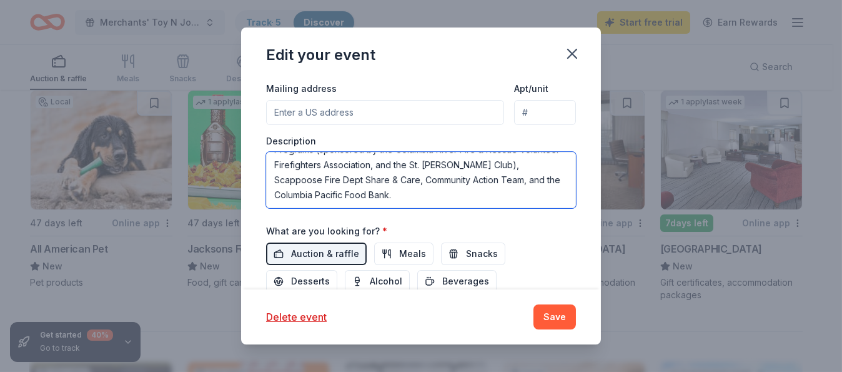
scroll to position [135, 0]
type textarea "The Merchants' Toy N Joy Auction is celebrating our 43rd year of giving this ye…"
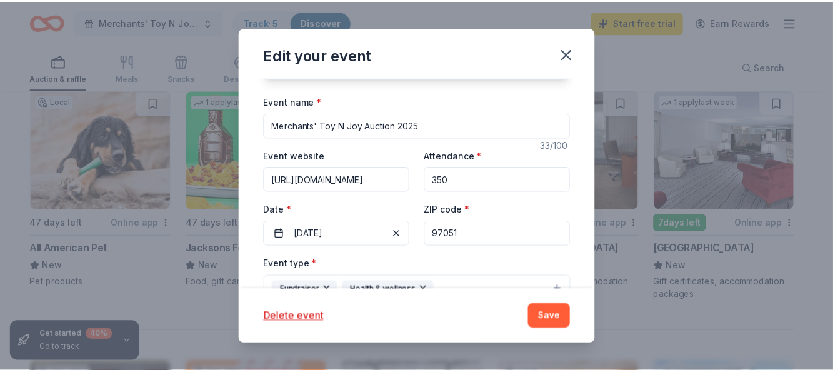
scroll to position [81, 0]
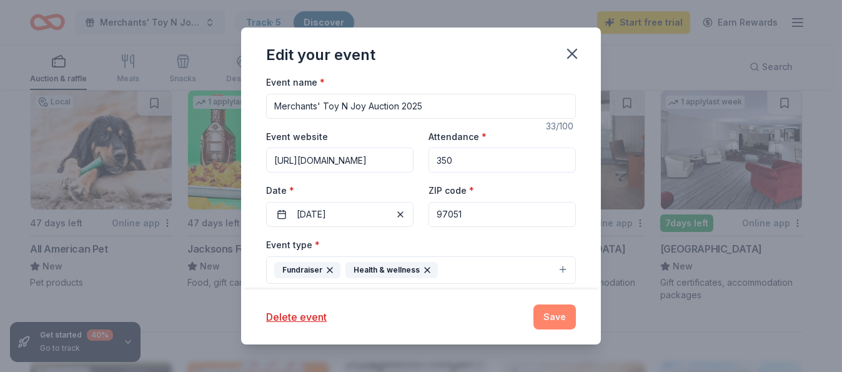
click at [555, 322] on button "Save" at bounding box center [555, 316] width 42 height 25
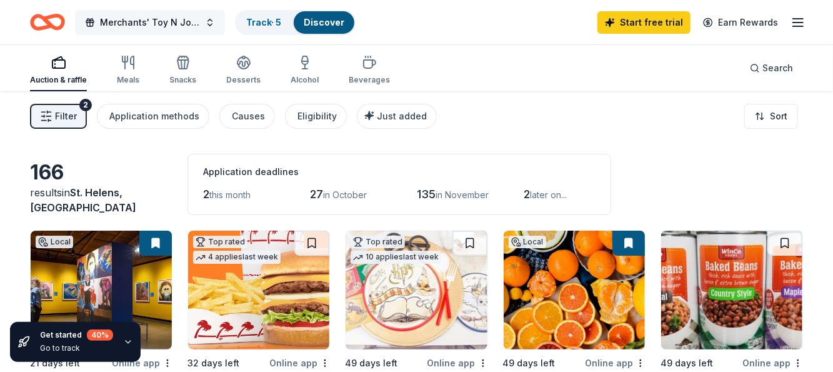
click at [207, 25] on button "Merchants' Toy N Joy Auction 2025" at bounding box center [150, 22] width 150 height 25
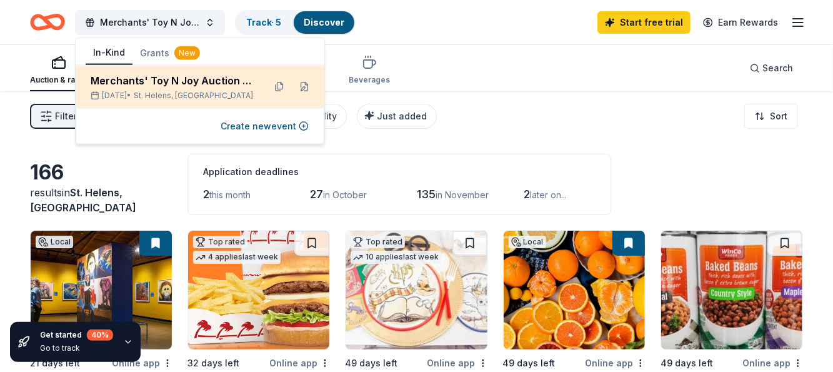
click at [179, 82] on div "Merchants' Toy N Joy Auction 2025" at bounding box center [173, 80] width 164 height 15
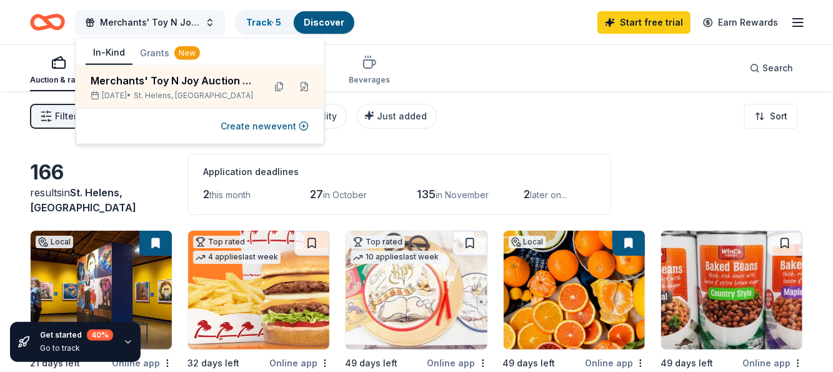
click at [89, 22] on span "button" at bounding box center [90, 22] width 10 height 10
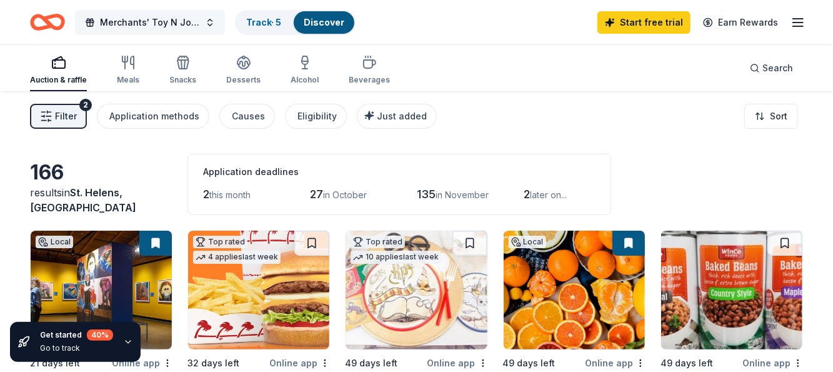
click at [89, 22] on span "button" at bounding box center [90, 22] width 10 height 10
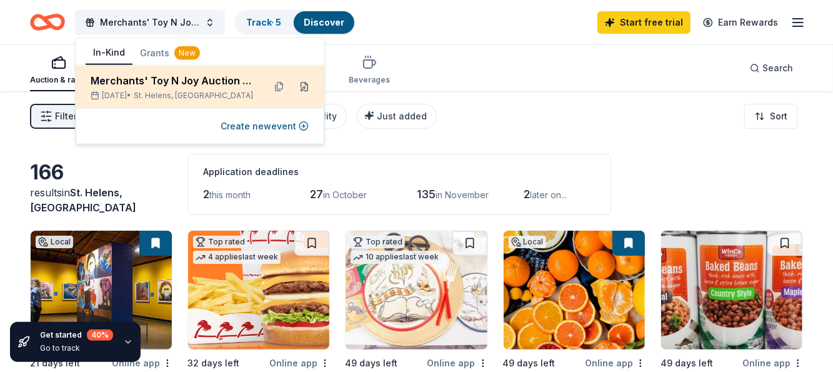
click at [304, 90] on button at bounding box center [304, 87] width 20 height 20
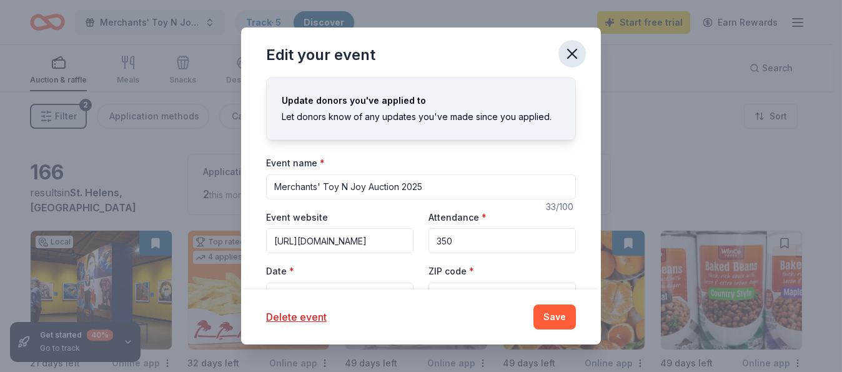
click at [573, 54] on icon "button" at bounding box center [572, 53] width 17 height 17
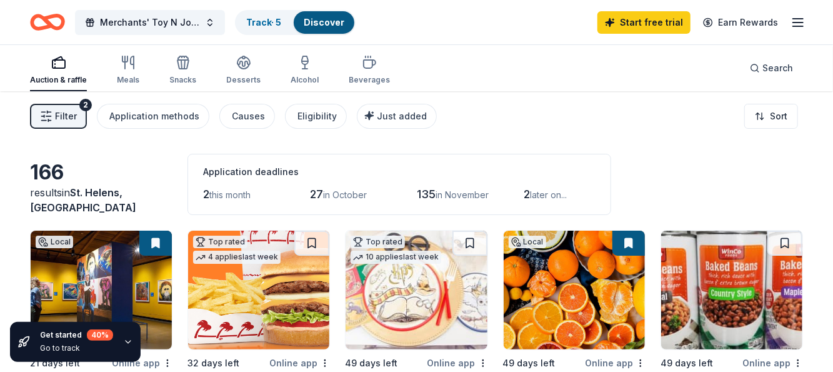
click at [802, 22] on line "button" at bounding box center [798, 22] width 10 height 0
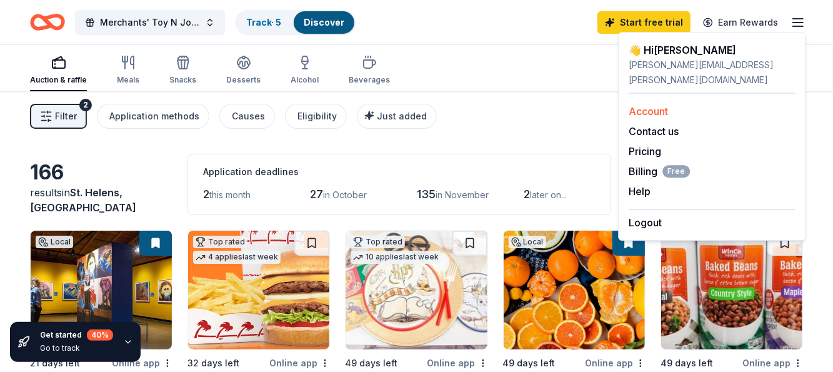
click at [642, 105] on link "Account" at bounding box center [648, 111] width 39 height 12
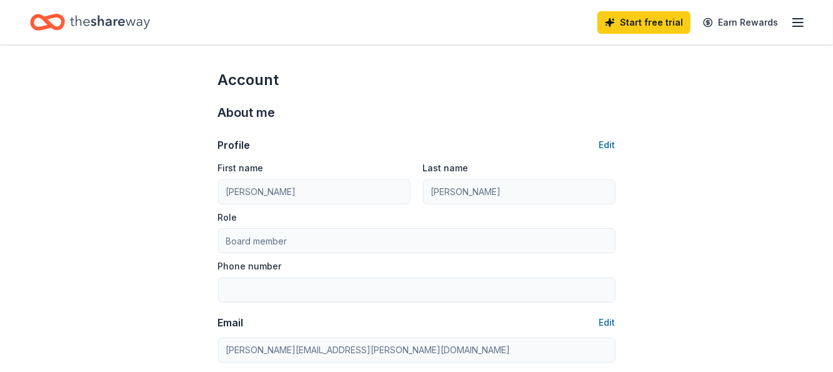
click at [94, 22] on icon "Home" at bounding box center [110, 22] width 80 height 14
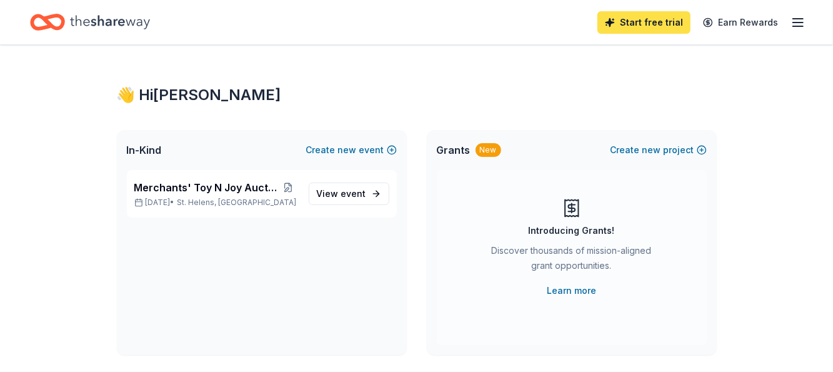
click at [642, 26] on link "Start free trial" at bounding box center [643, 22] width 93 height 22
click at [657, 19] on link "Start free trial" at bounding box center [643, 22] width 93 height 22
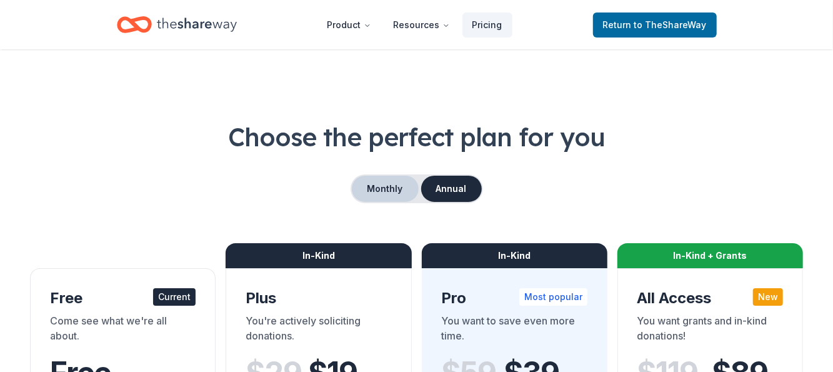
click at [386, 193] on button "Monthly" at bounding box center [385, 189] width 67 height 26
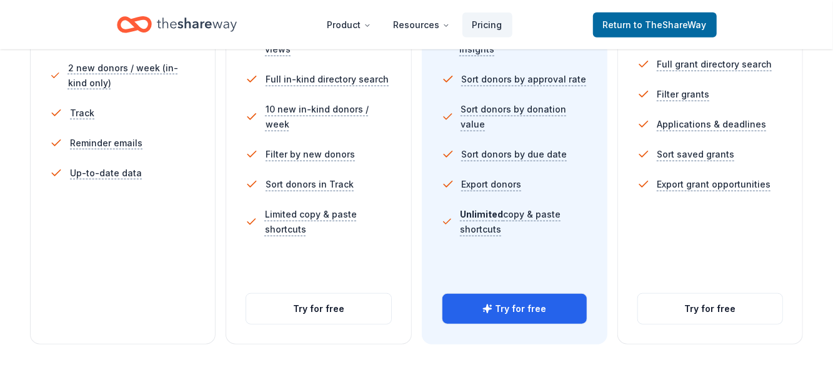
scroll to position [440, 0]
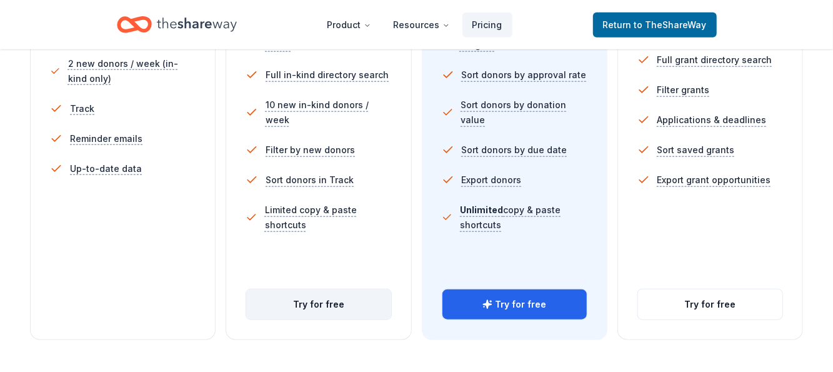
click at [326, 297] on button "Try for free" at bounding box center [318, 304] width 144 height 30
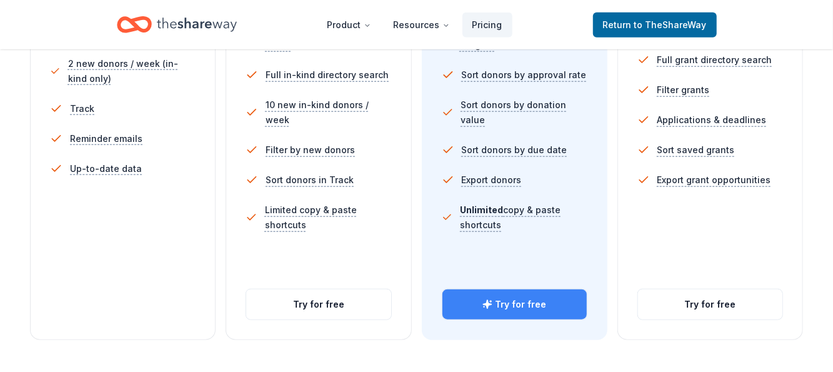
click at [499, 304] on button "Try for free" at bounding box center [514, 304] width 144 height 30
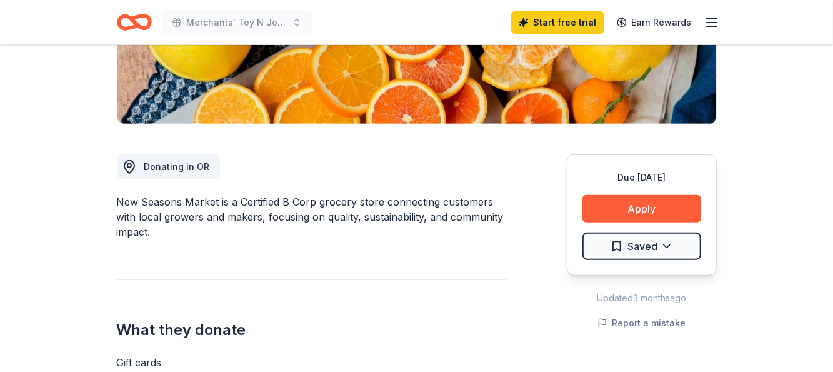
scroll to position [258, 0]
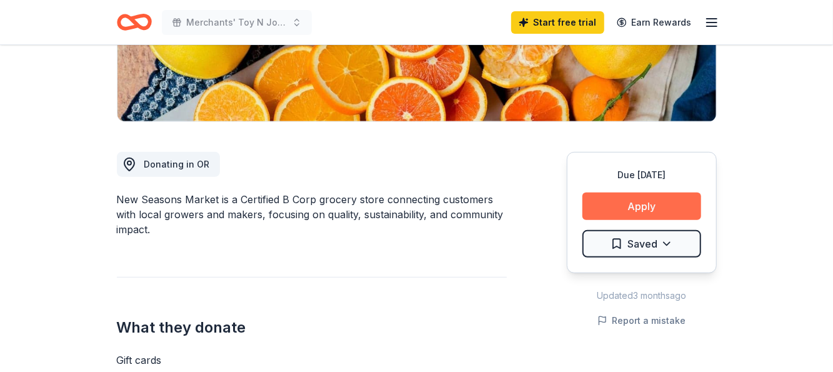
click at [626, 204] on button "Apply" at bounding box center [641, 205] width 119 height 27
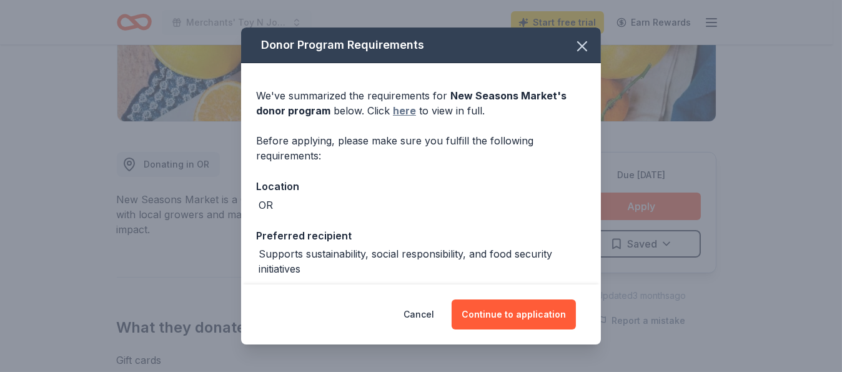
click at [404, 111] on link "here" at bounding box center [404, 110] width 23 height 15
click at [576, 41] on icon "button" at bounding box center [582, 45] width 17 height 17
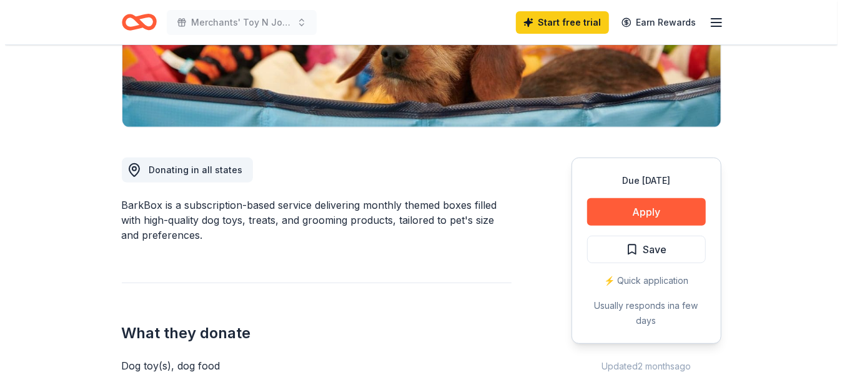
scroll to position [261, 0]
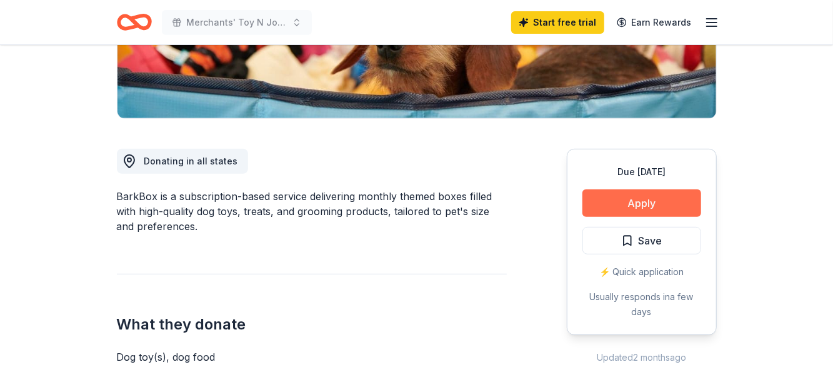
click at [633, 202] on button "Apply" at bounding box center [641, 202] width 119 height 27
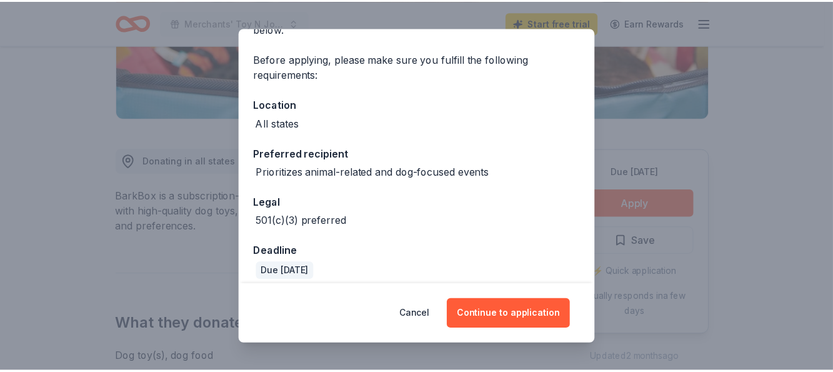
scroll to position [92, 0]
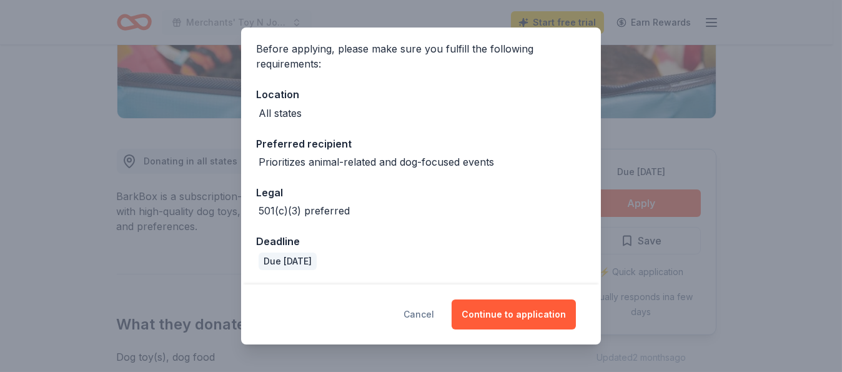
click at [431, 312] on button "Cancel" at bounding box center [419, 314] width 31 height 30
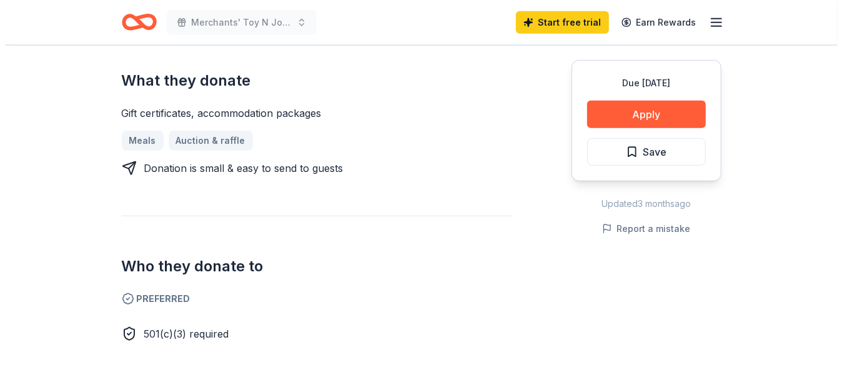
scroll to position [500, 0]
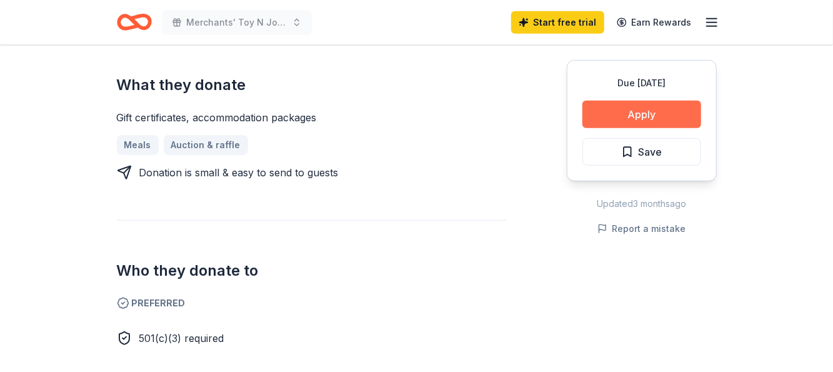
click at [649, 111] on button "Apply" at bounding box center [641, 114] width 119 height 27
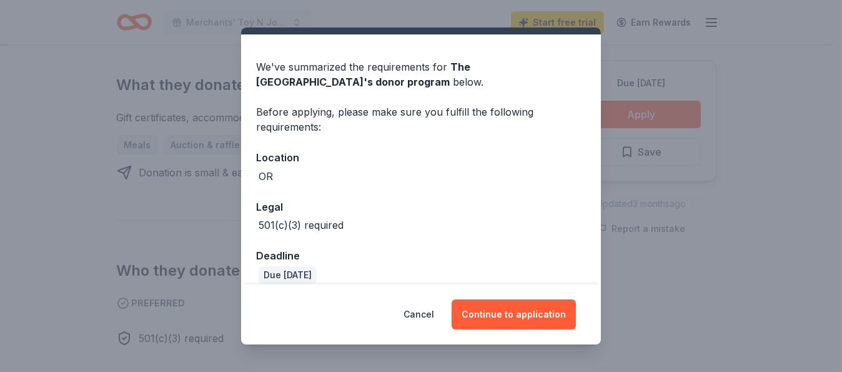
scroll to position [43, 0]
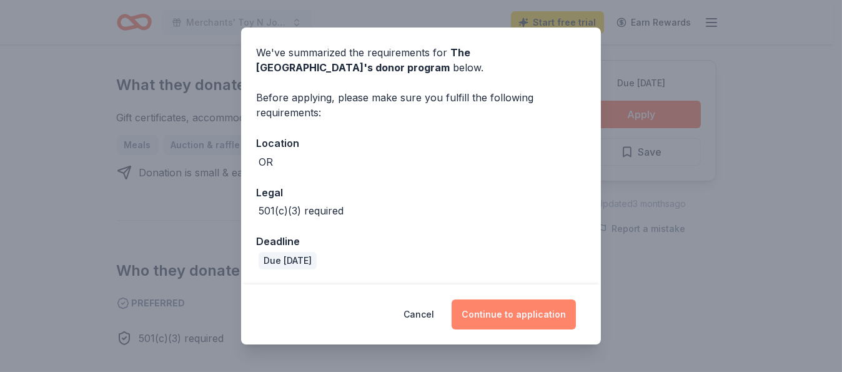
click at [506, 314] on button "Continue to application" at bounding box center [514, 314] width 124 height 30
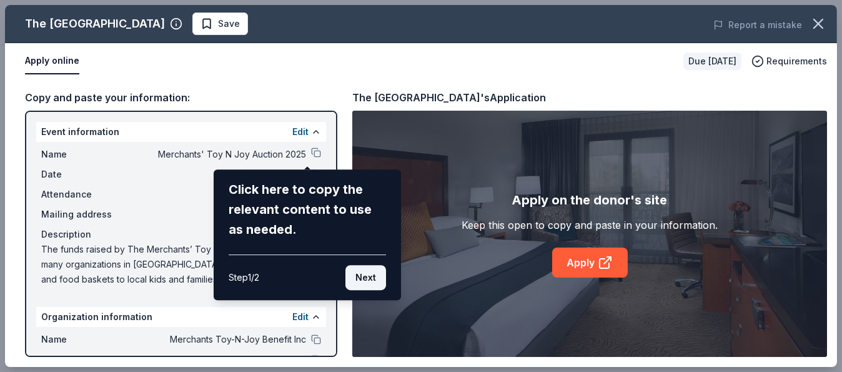
click at [362, 277] on button "Next" at bounding box center [366, 277] width 41 height 25
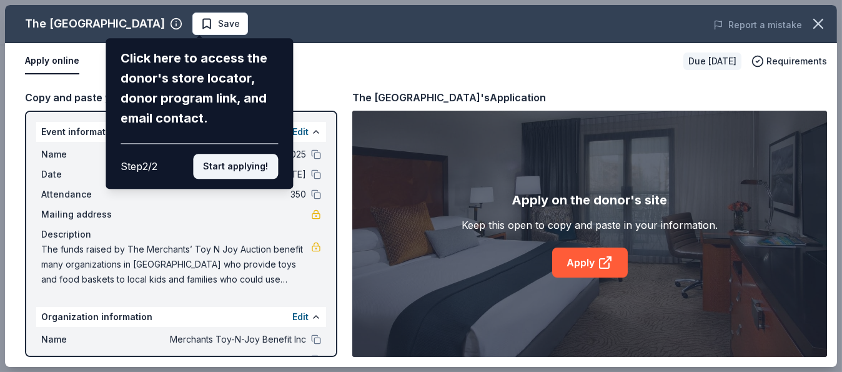
click at [214, 168] on button "Start applying!" at bounding box center [235, 166] width 85 height 25
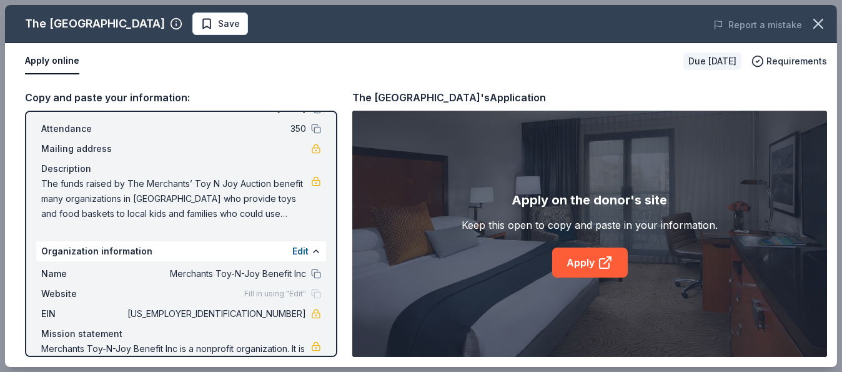
scroll to position [0, 0]
